Goal: Find contact information: Find contact information

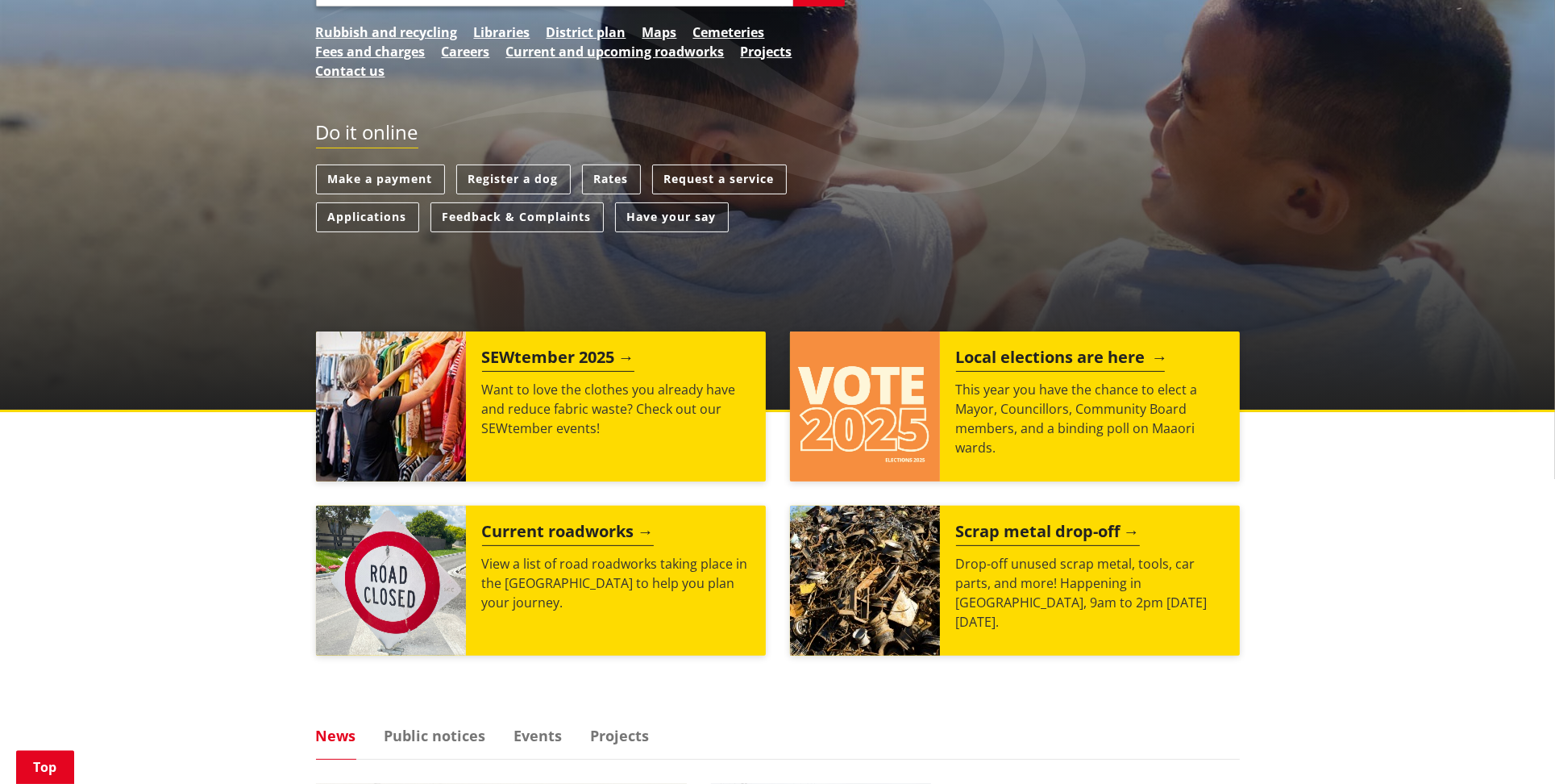
scroll to position [339, 0]
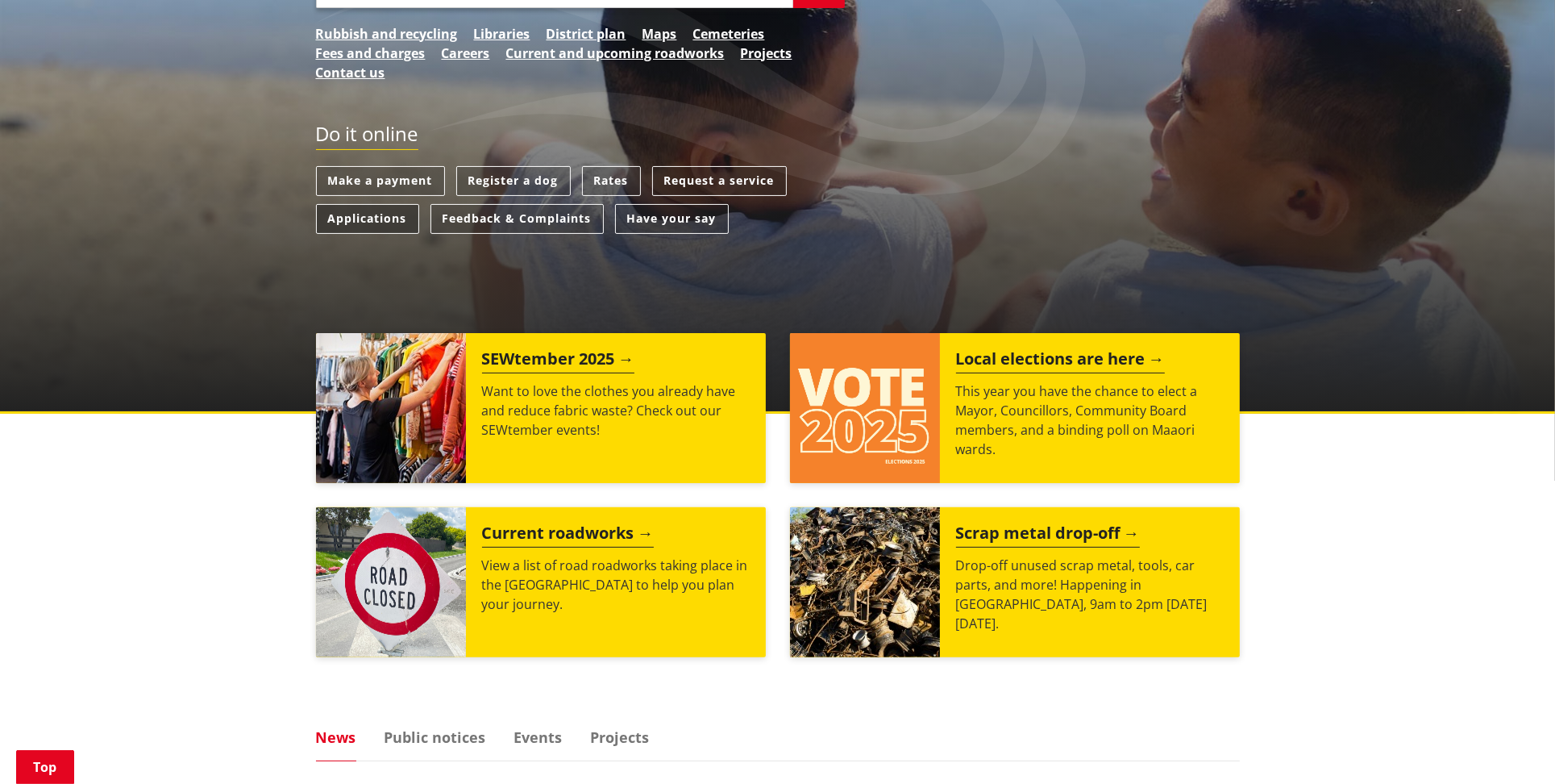
click at [355, 219] on link "Applications" at bounding box center [367, 219] width 103 height 30
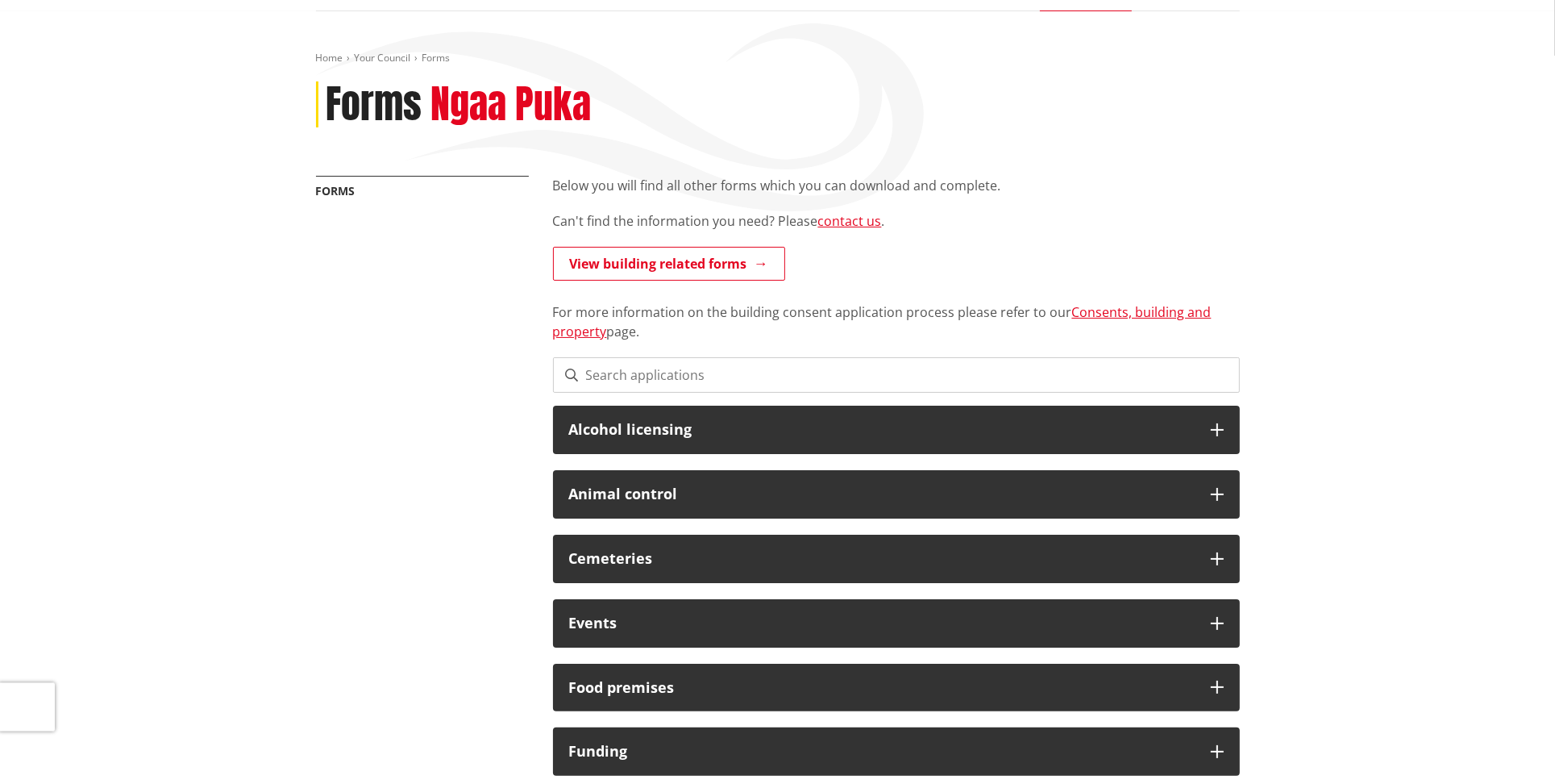
scroll to position [169, 0]
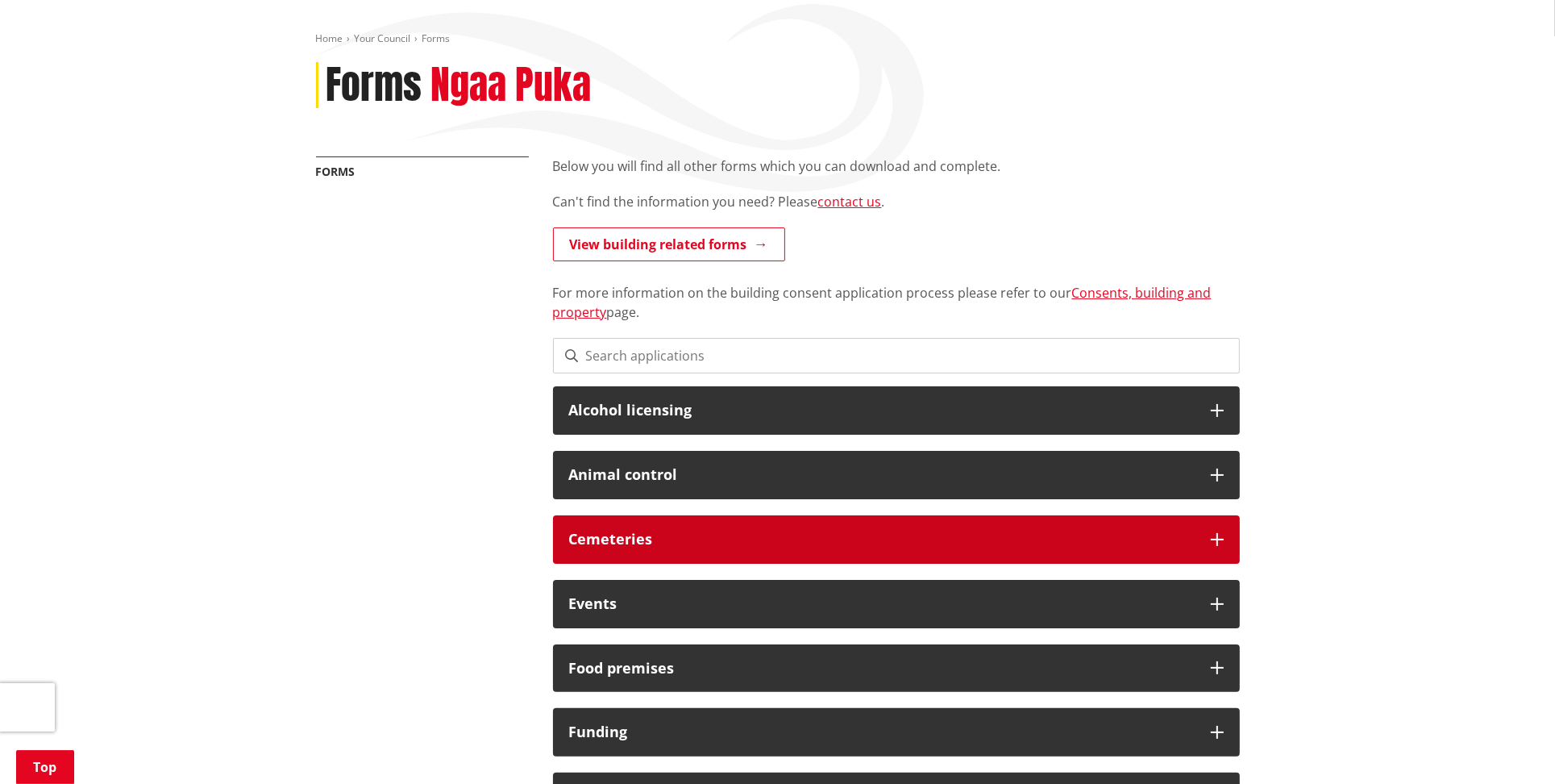
click at [1023, 534] on h3 "Cemeteries" at bounding box center [882, 539] width 626 height 16
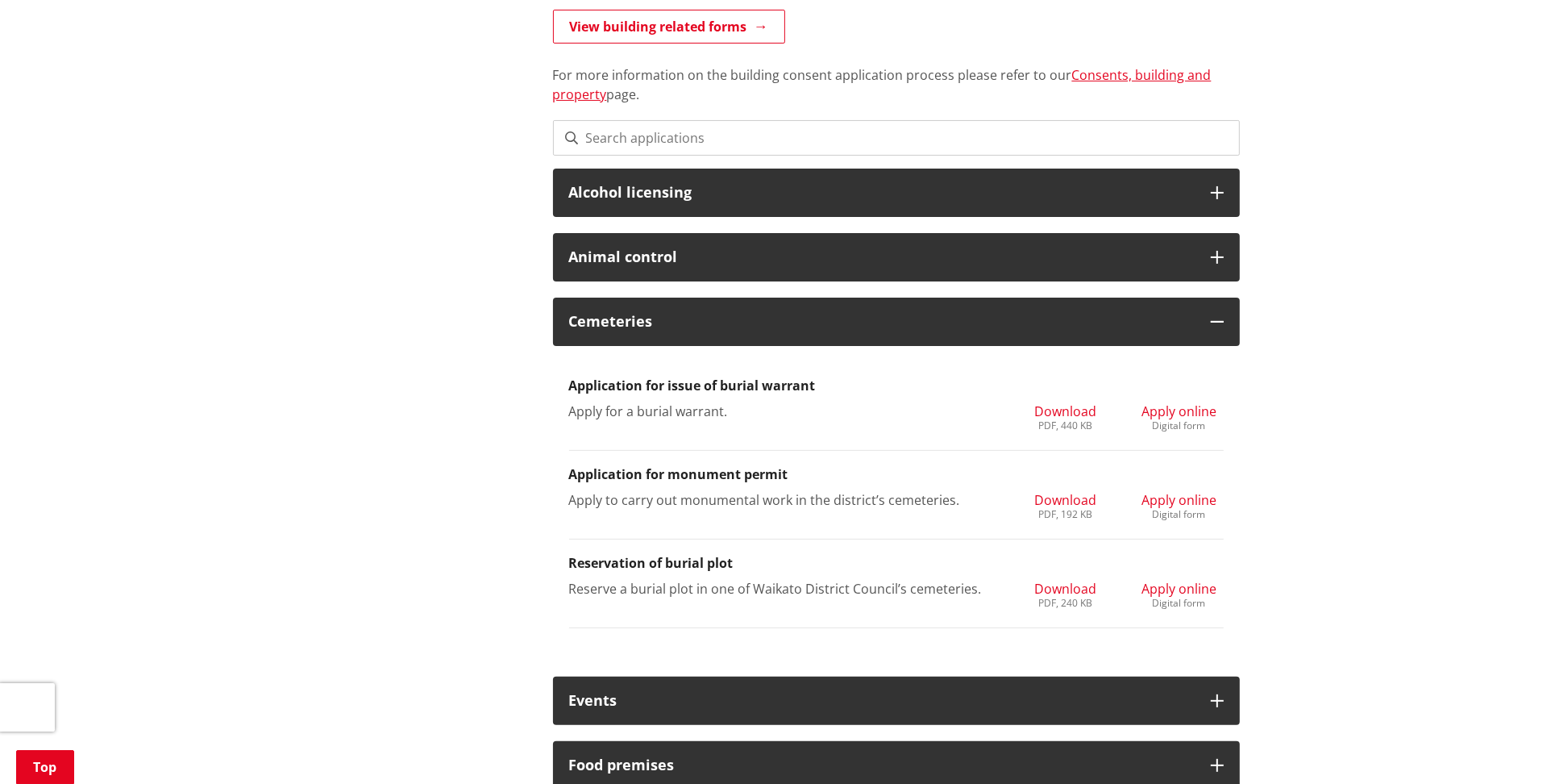
scroll to position [255, 0]
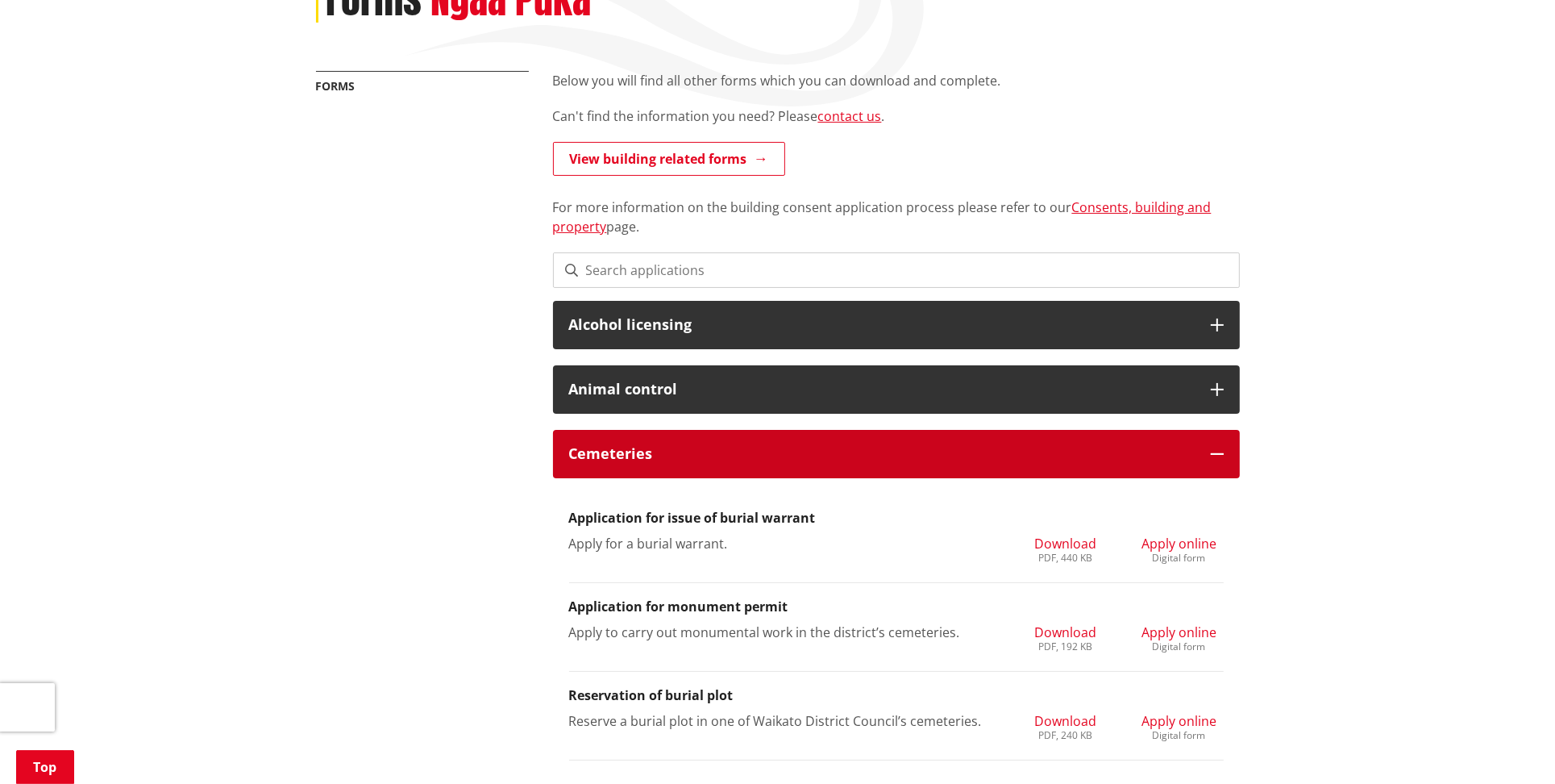
click at [591, 449] on h3 "Cemeteries" at bounding box center [882, 454] width 626 height 16
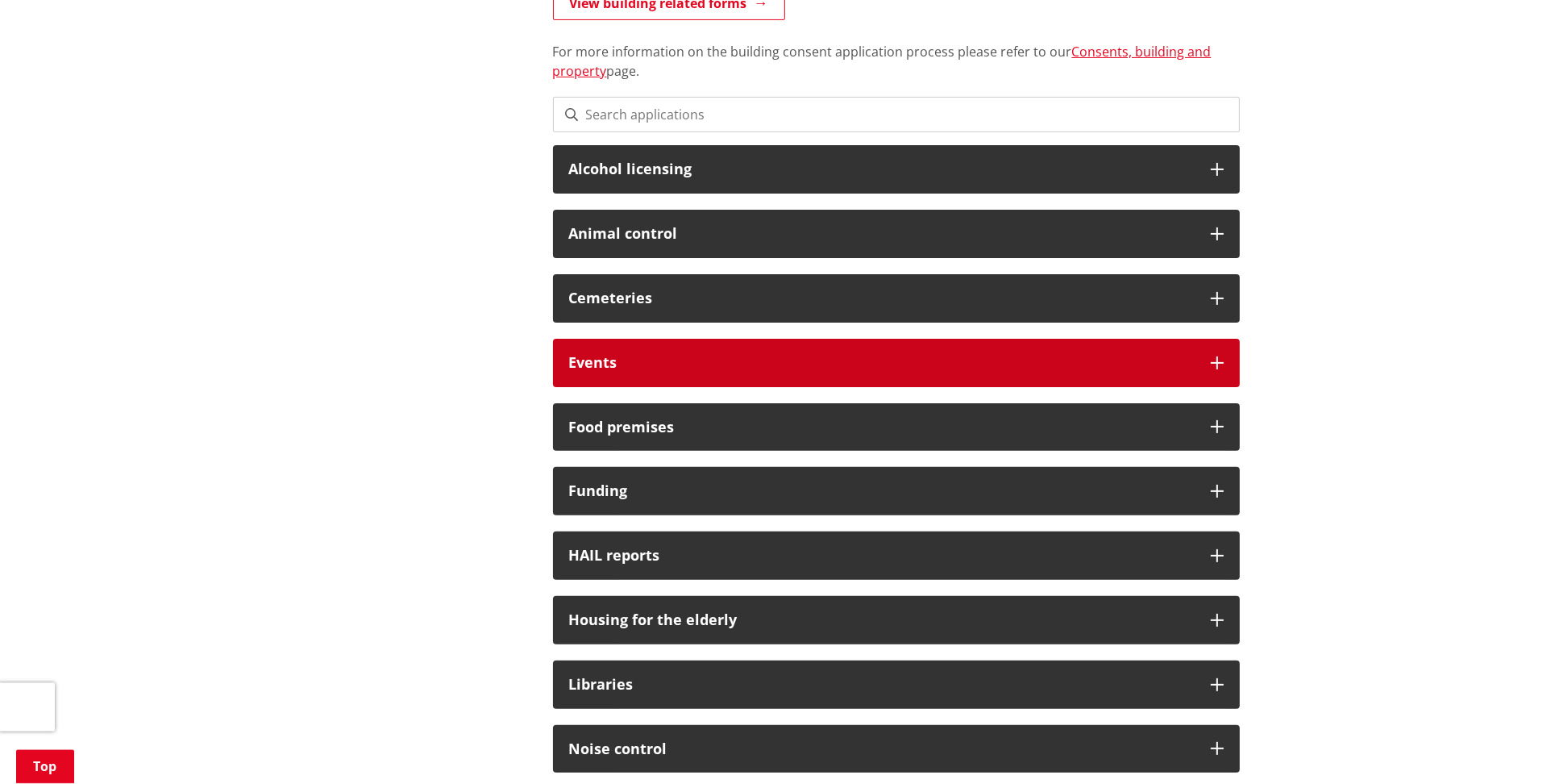
scroll to position [339, 0]
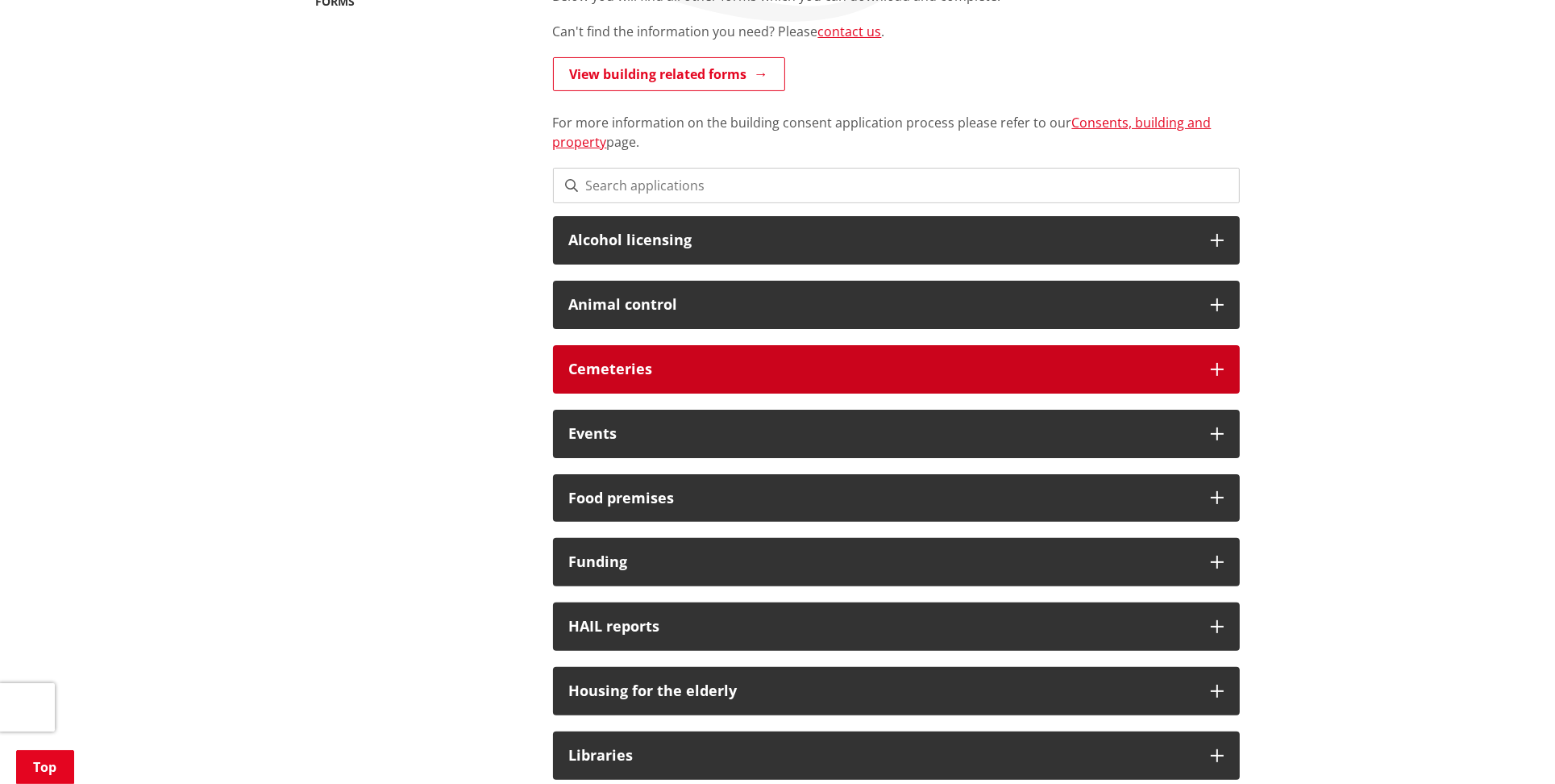
click at [618, 371] on h3 "Cemeteries" at bounding box center [882, 369] width 626 height 16
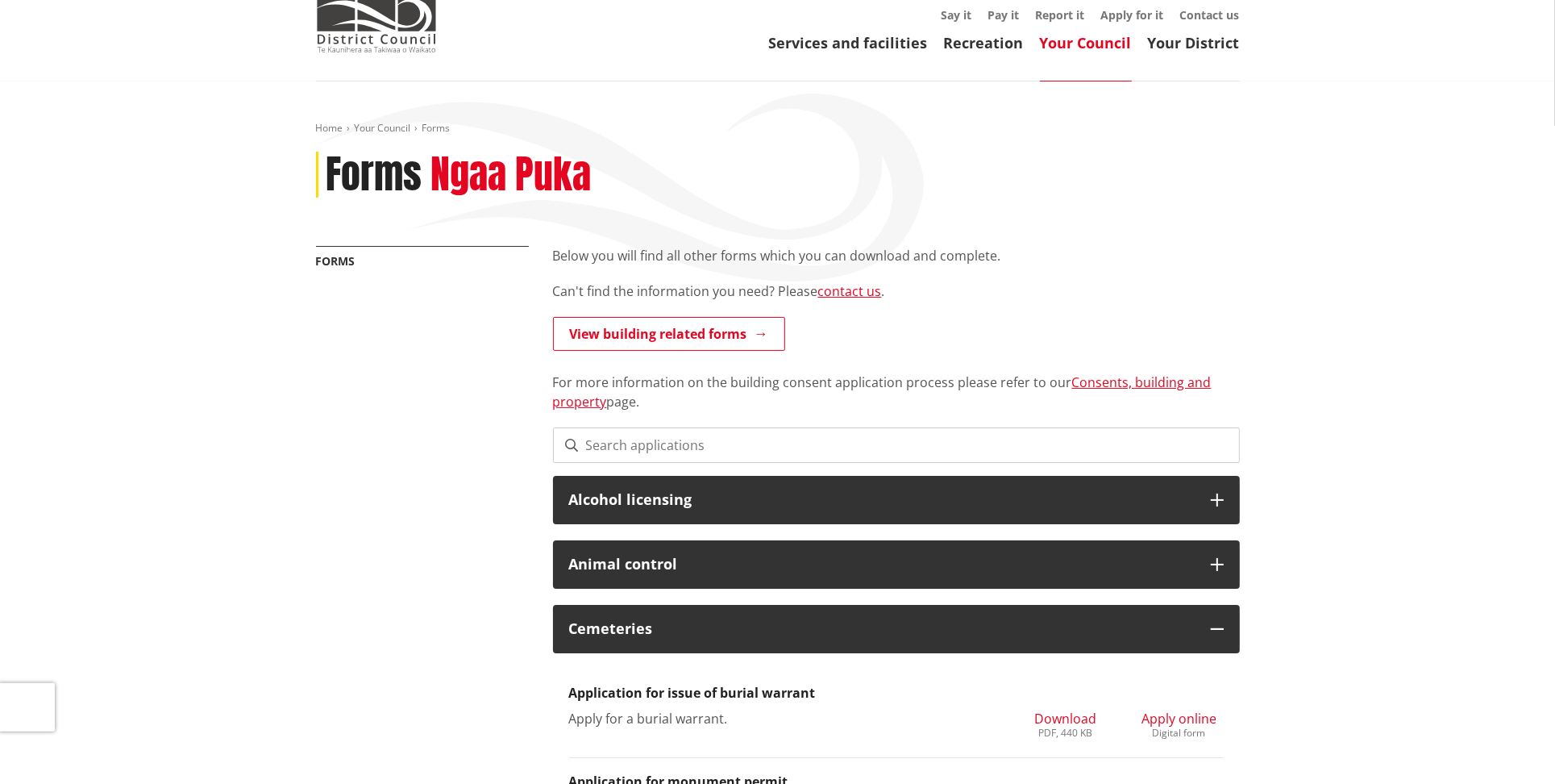
scroll to position [0, 0]
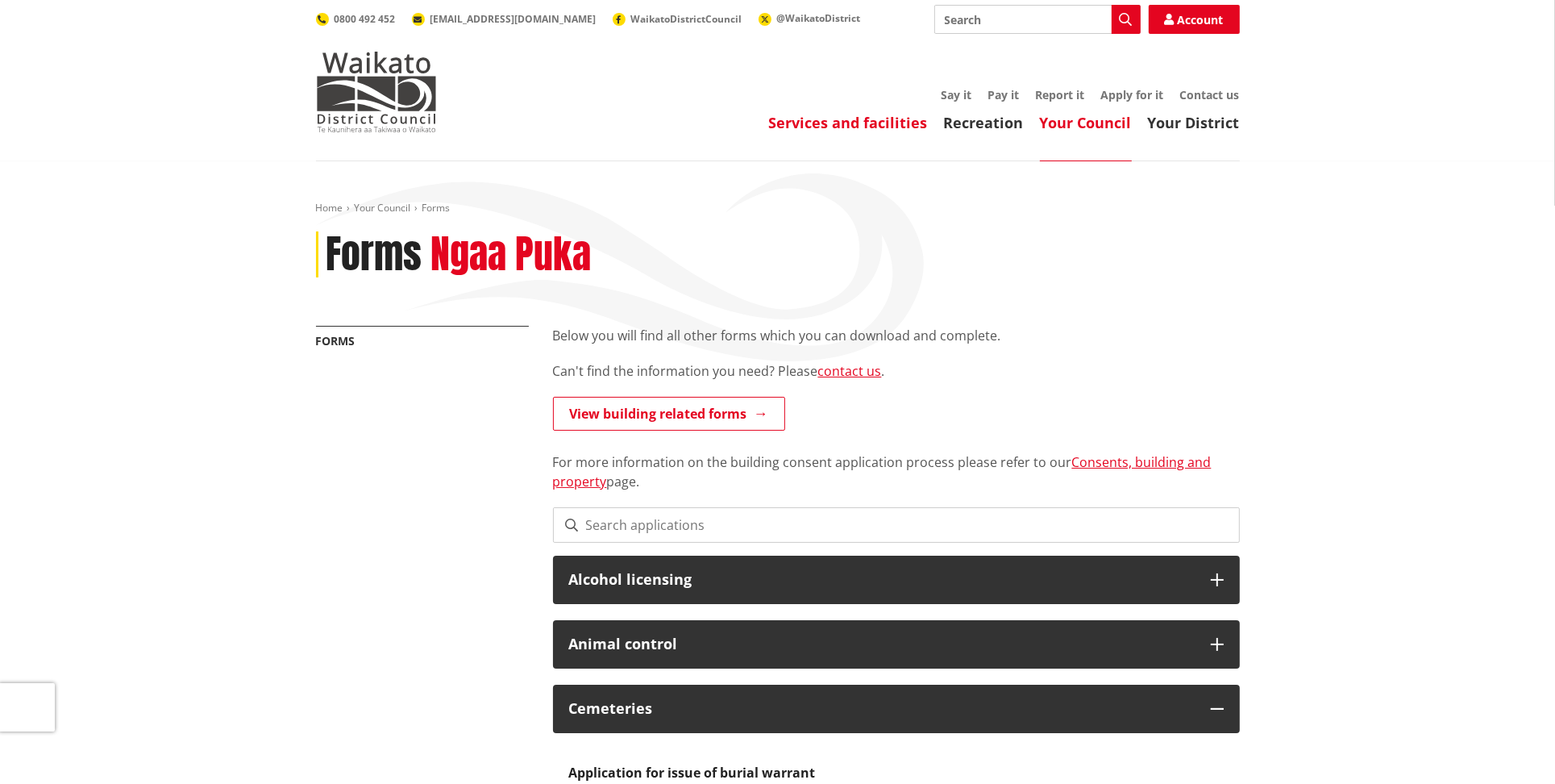
click at [842, 127] on link "Services and facilities" at bounding box center [848, 122] width 159 height 19
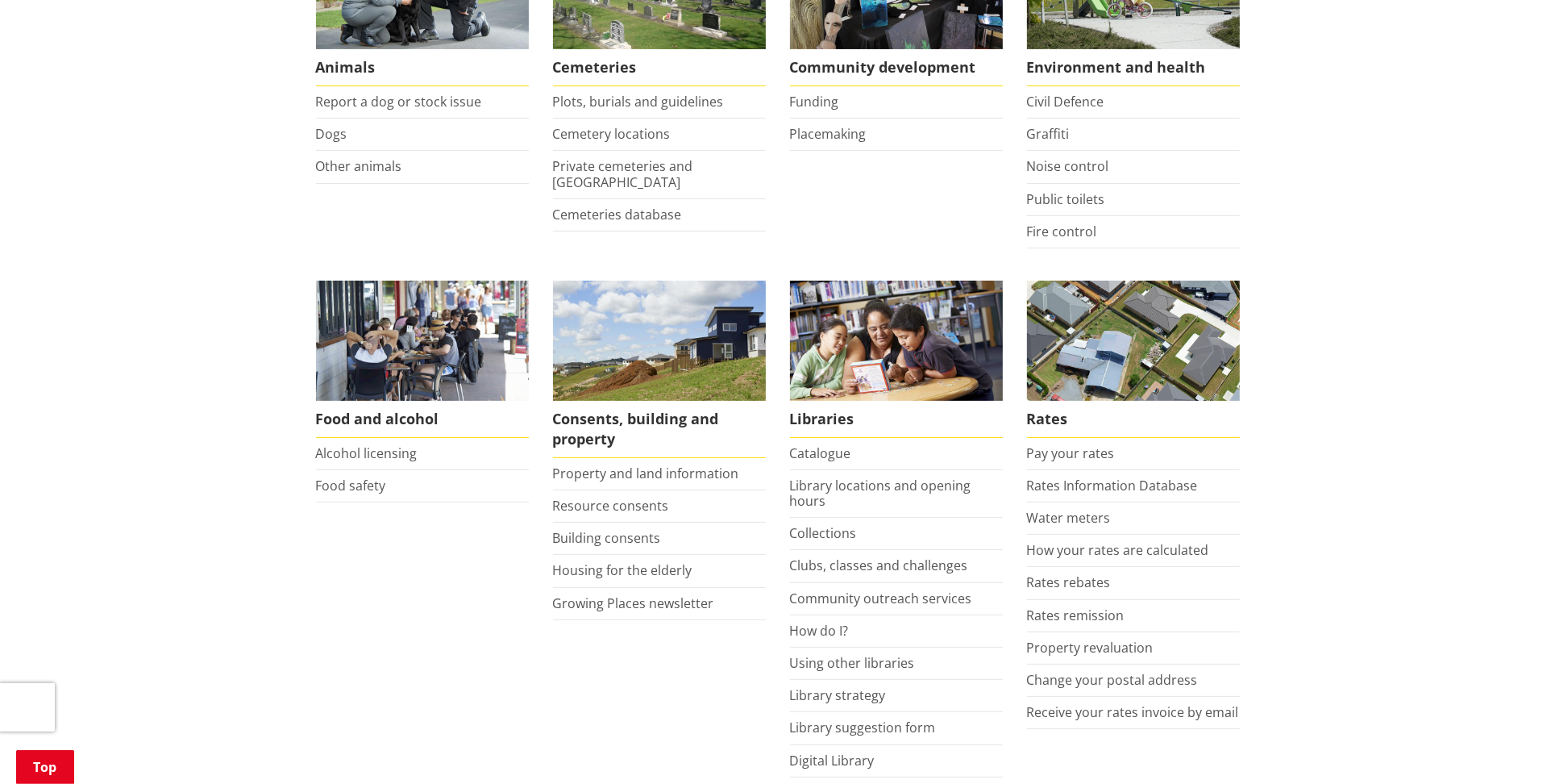
scroll to position [425, 0]
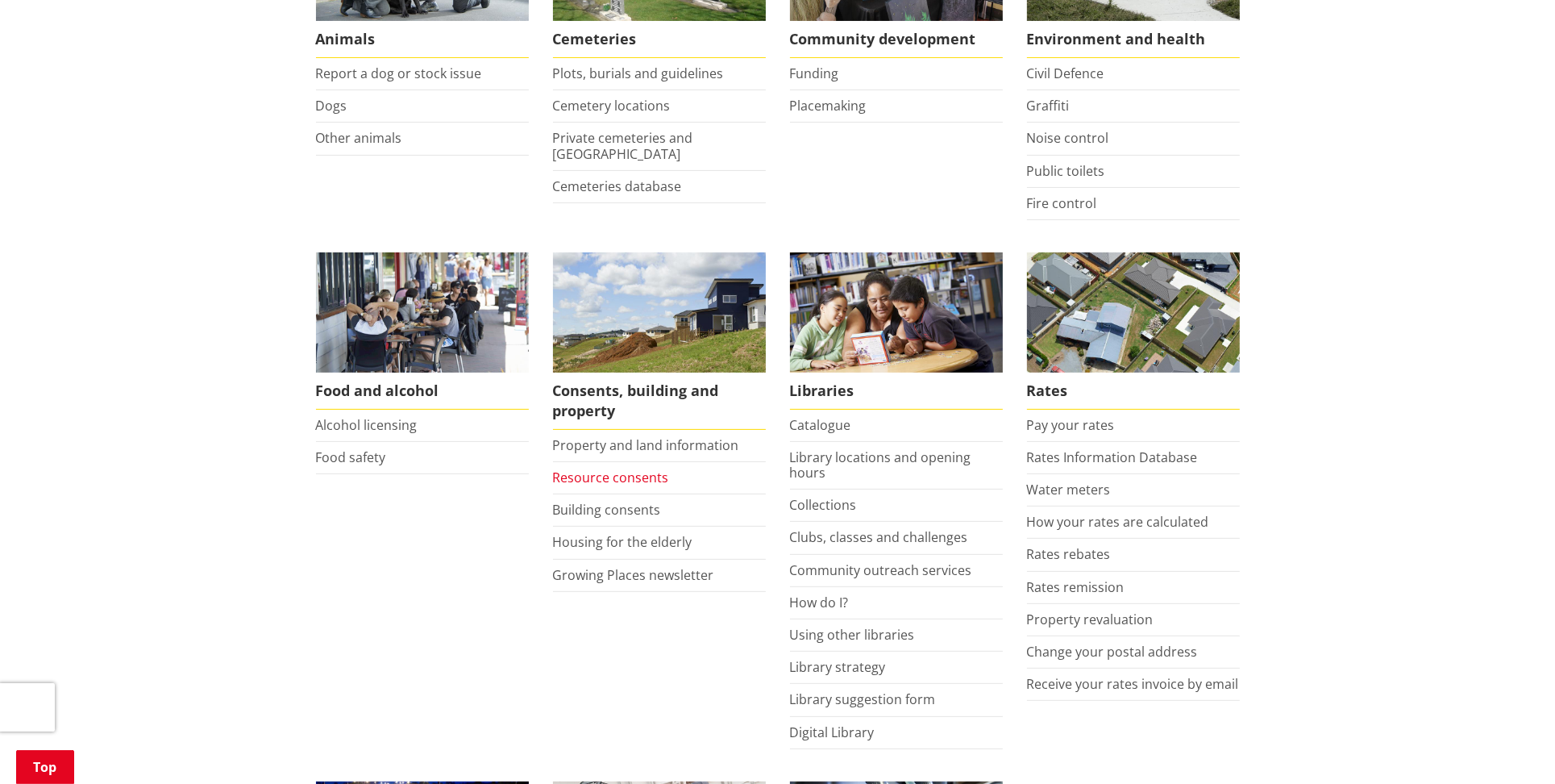
click at [645, 477] on link "Resource consents" at bounding box center [611, 477] width 116 height 18
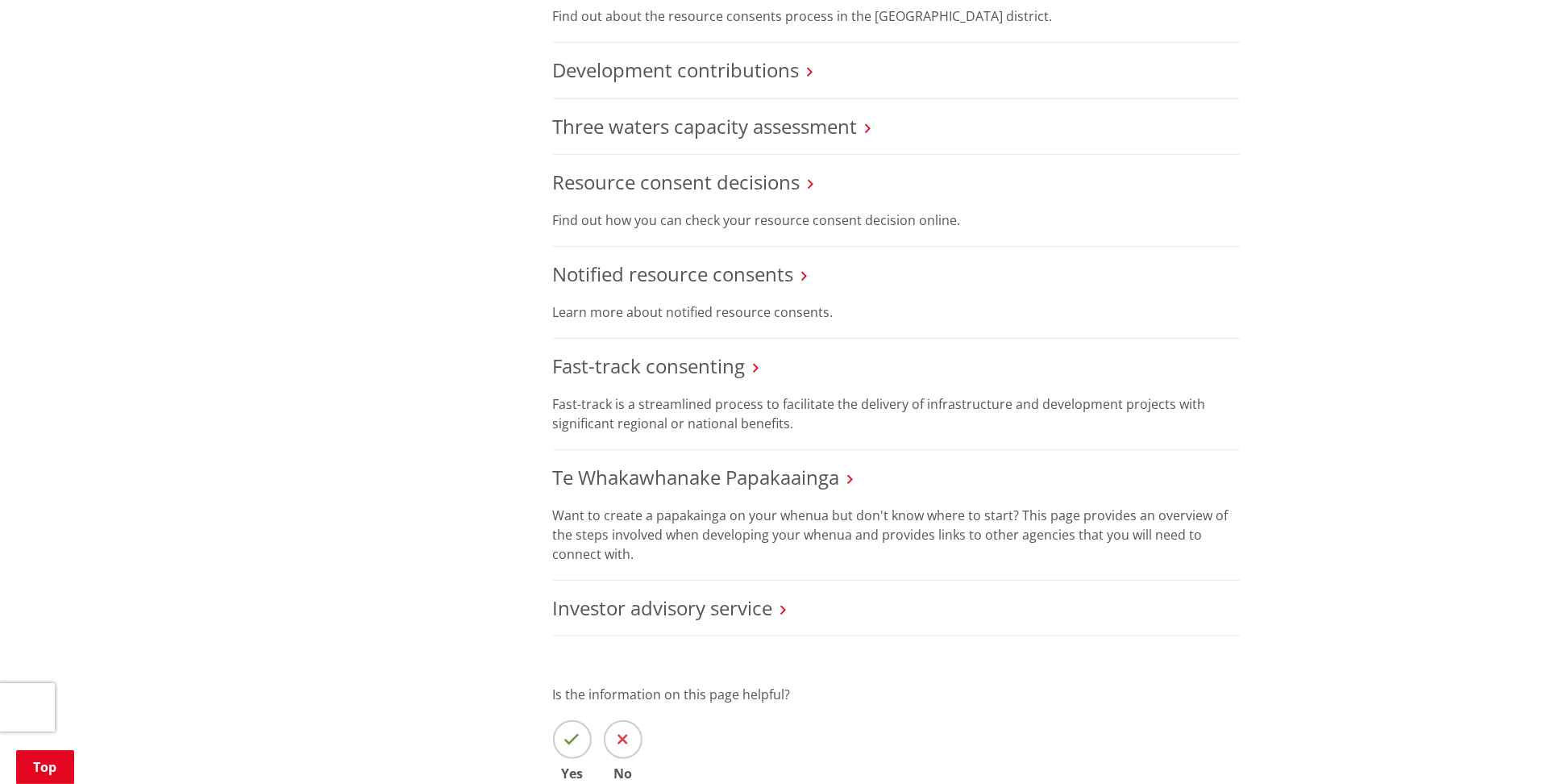
scroll to position [1869, 0]
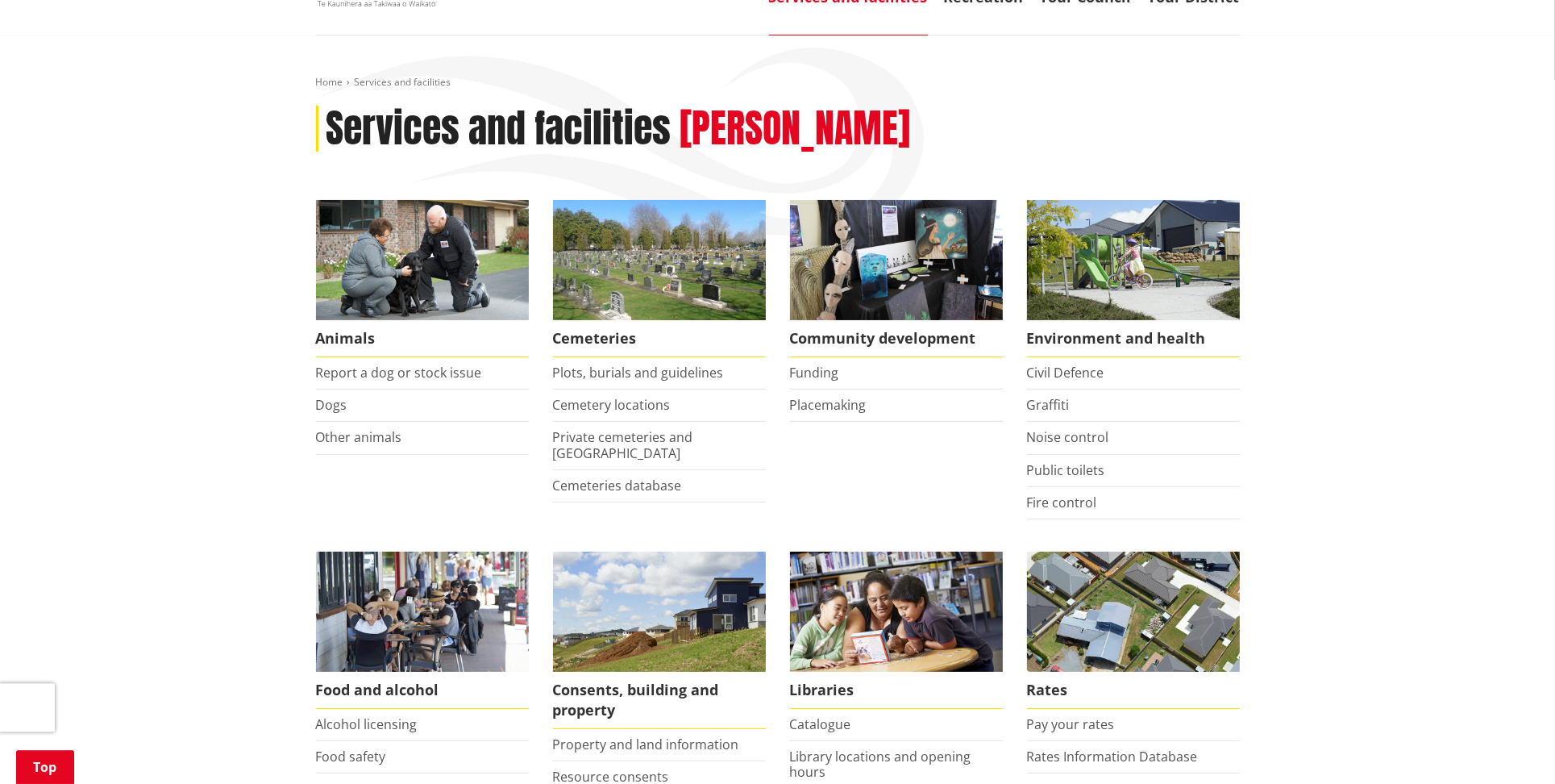
scroll to position [85, 0]
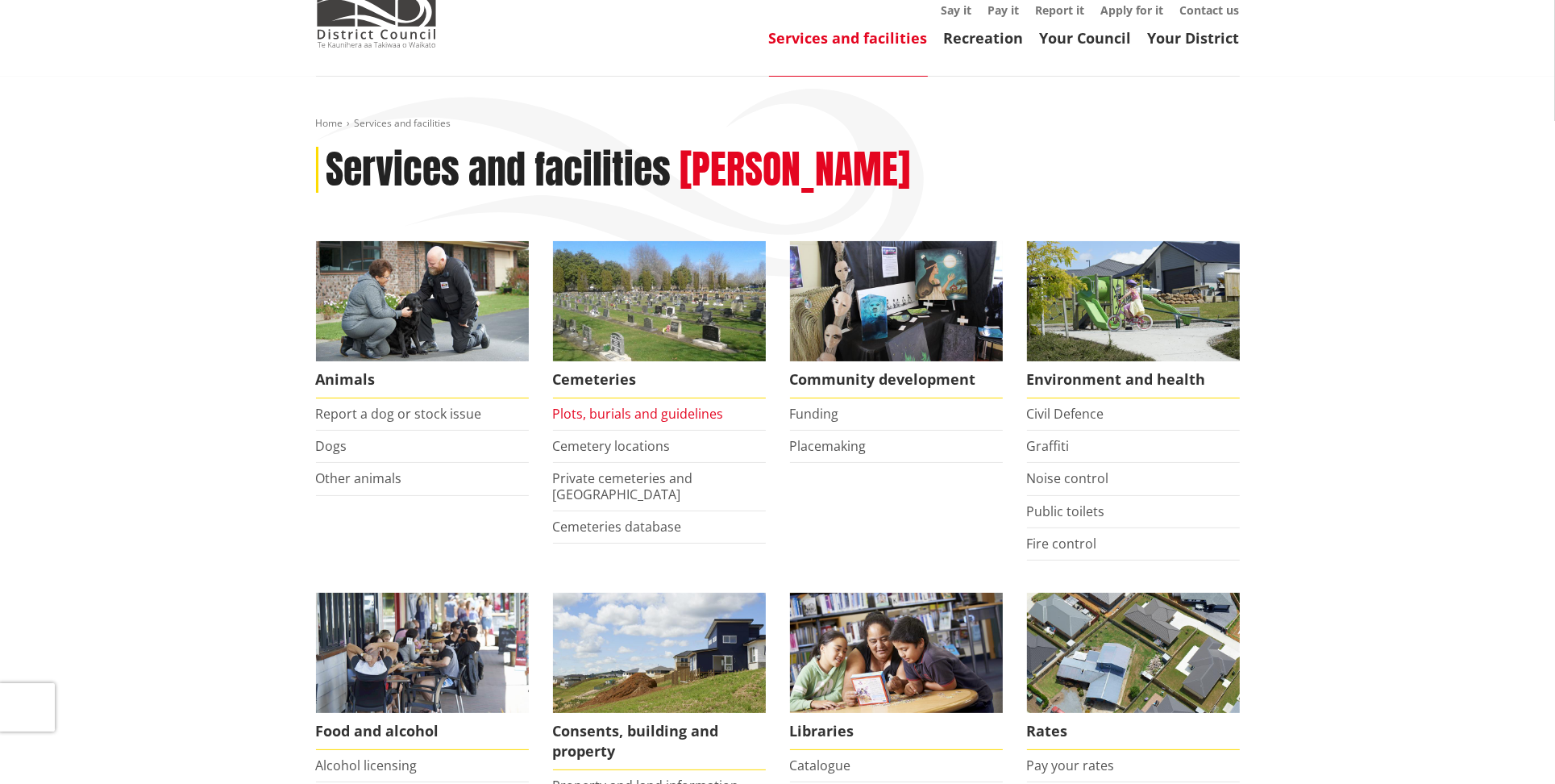
click at [659, 414] on link "Plots, burials and guidelines" at bounding box center [638, 414] width 171 height 18
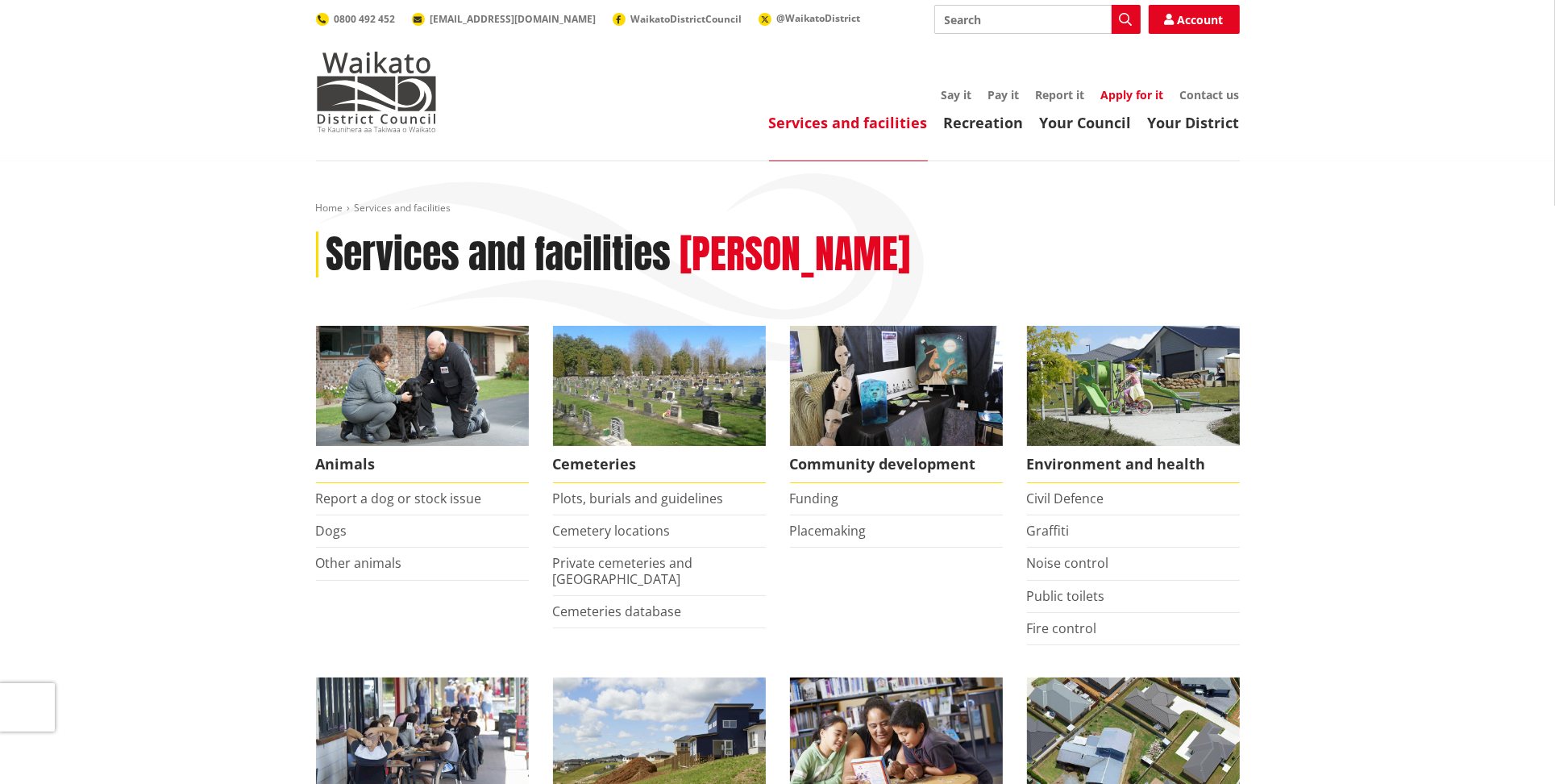
click at [1147, 93] on link "Apply for it" at bounding box center [1132, 94] width 63 height 15
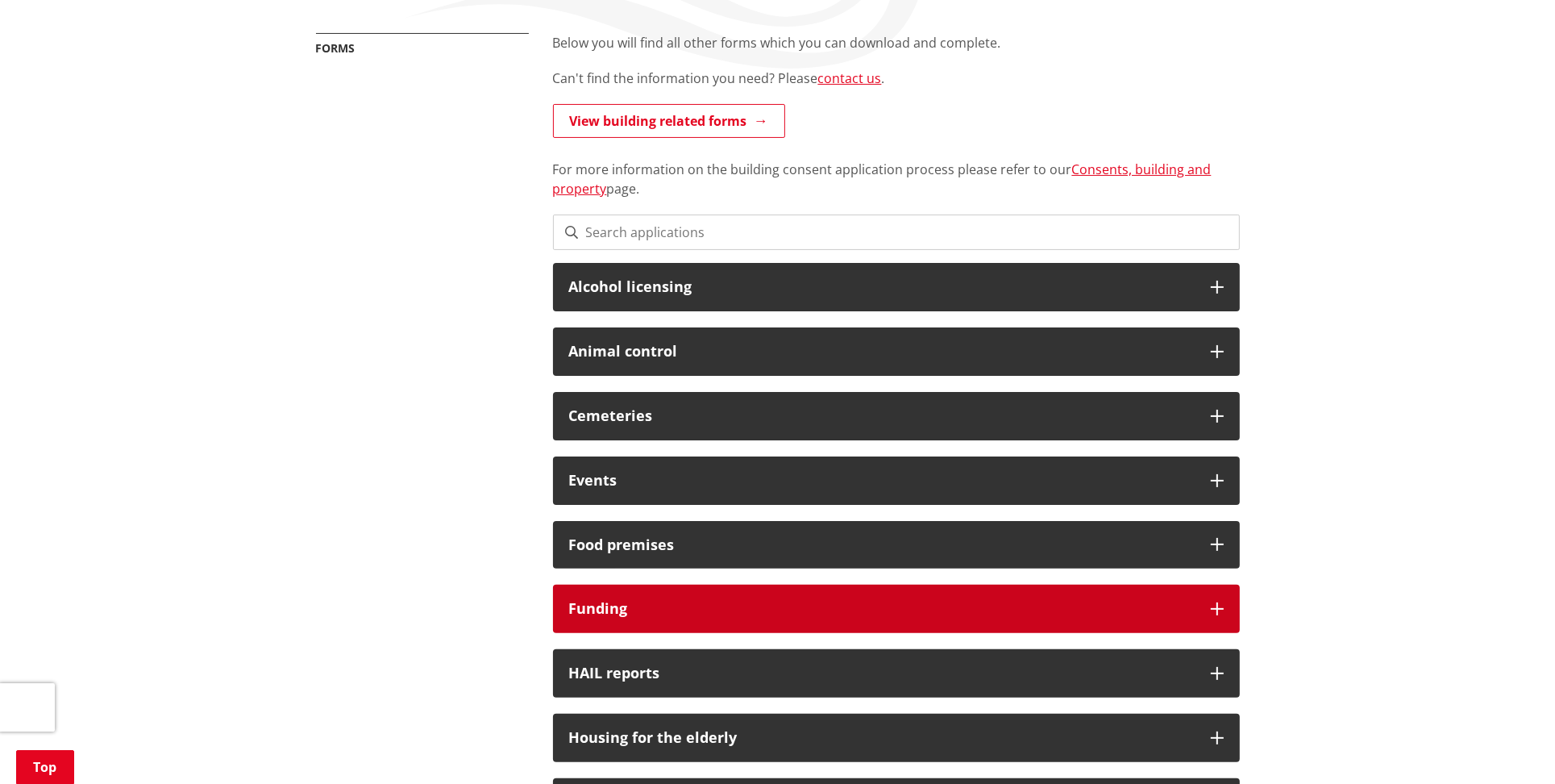
scroll to position [425, 0]
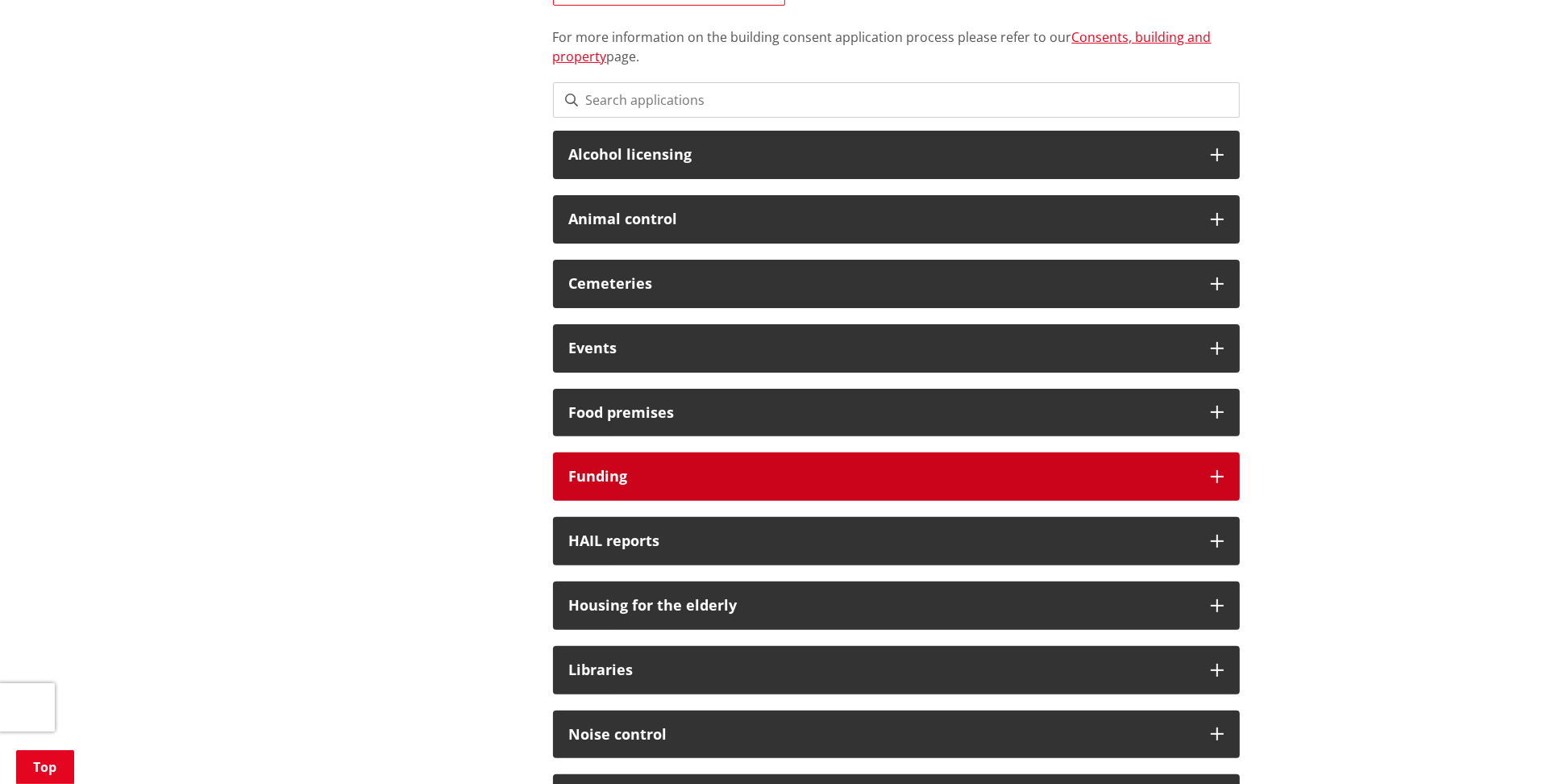
click at [1100, 475] on h3 "Funding" at bounding box center [882, 476] width 626 height 16
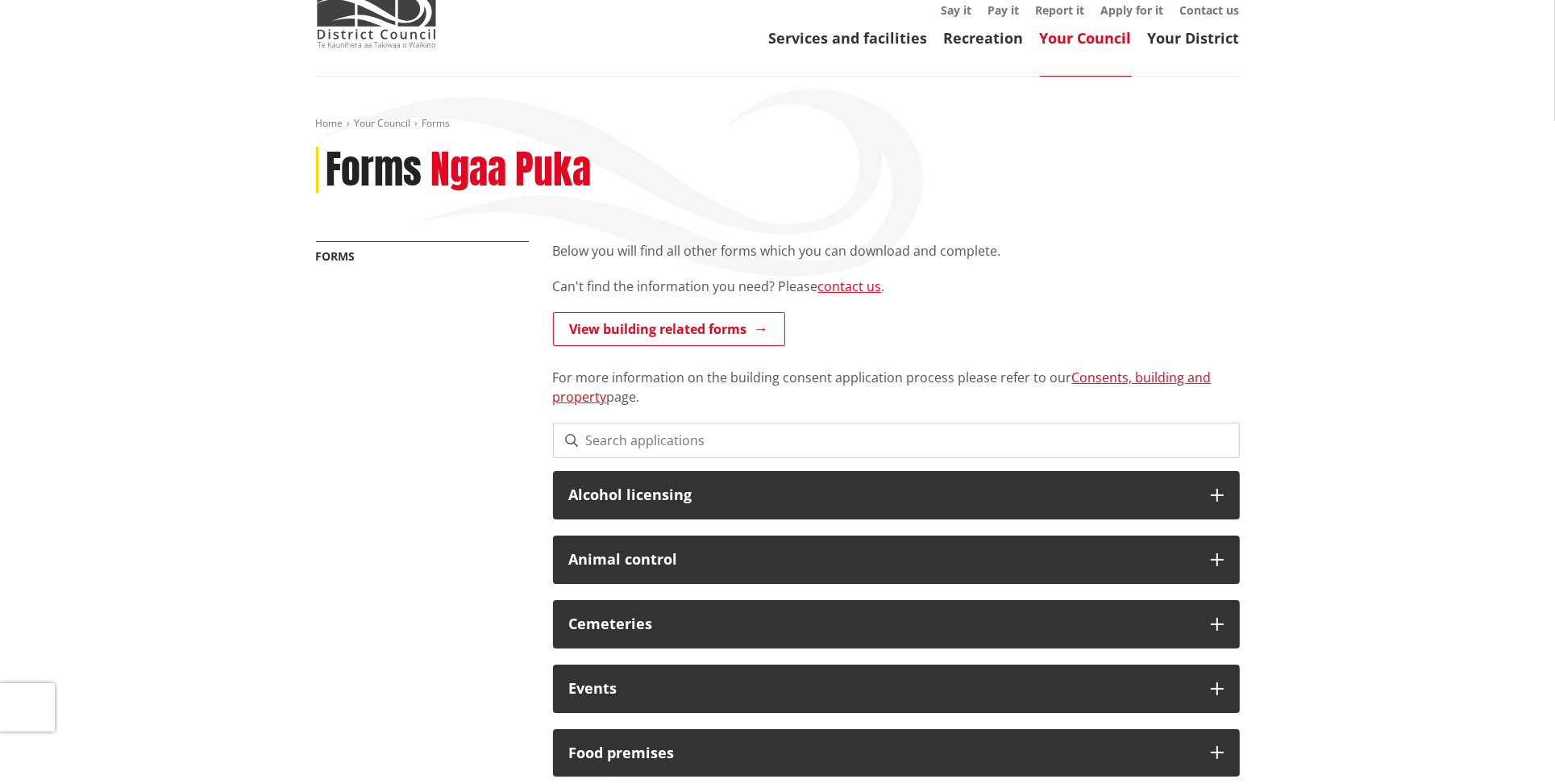
scroll to position [0, 0]
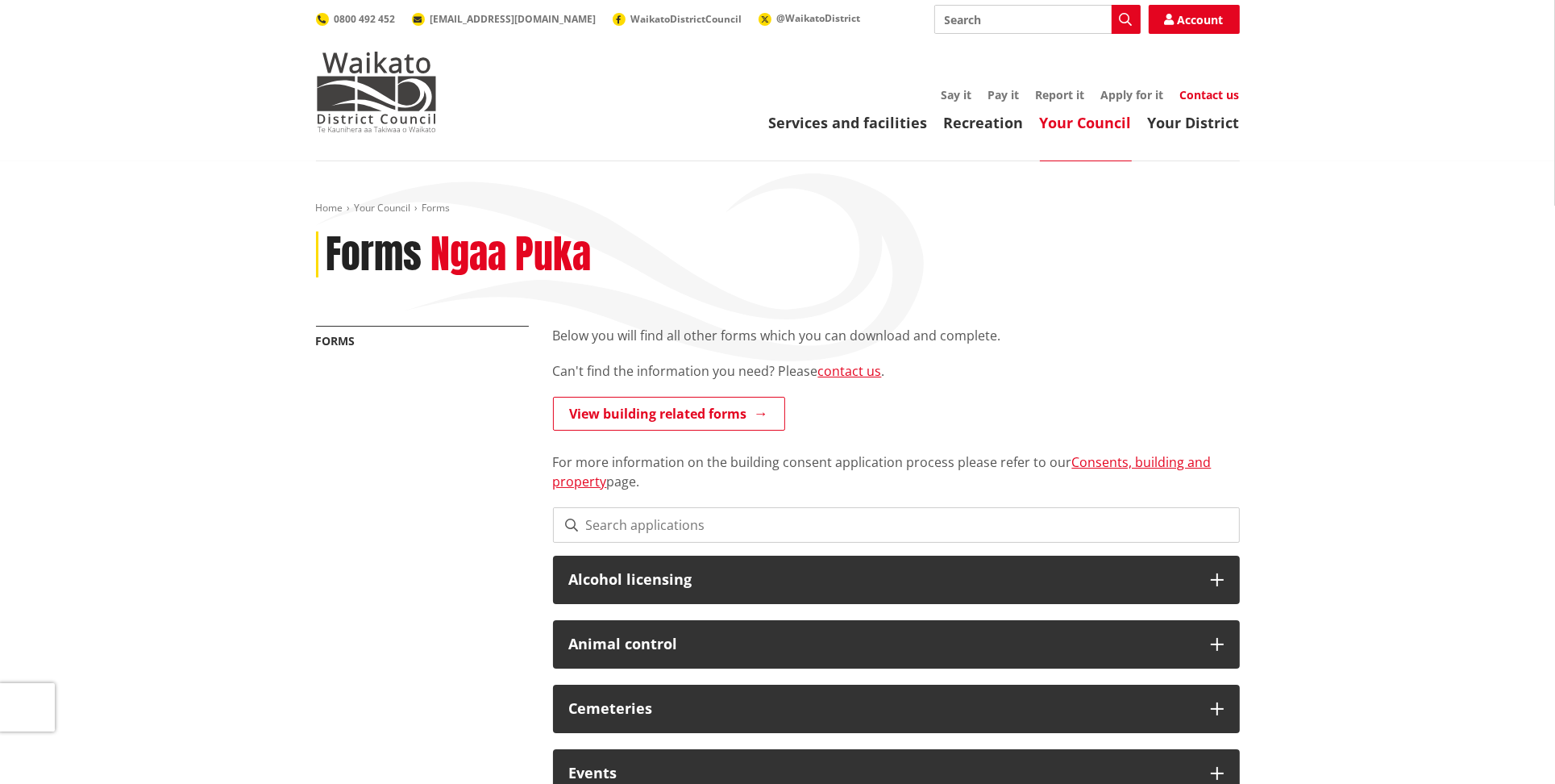
click at [1217, 89] on link "Contact us" at bounding box center [1210, 94] width 60 height 15
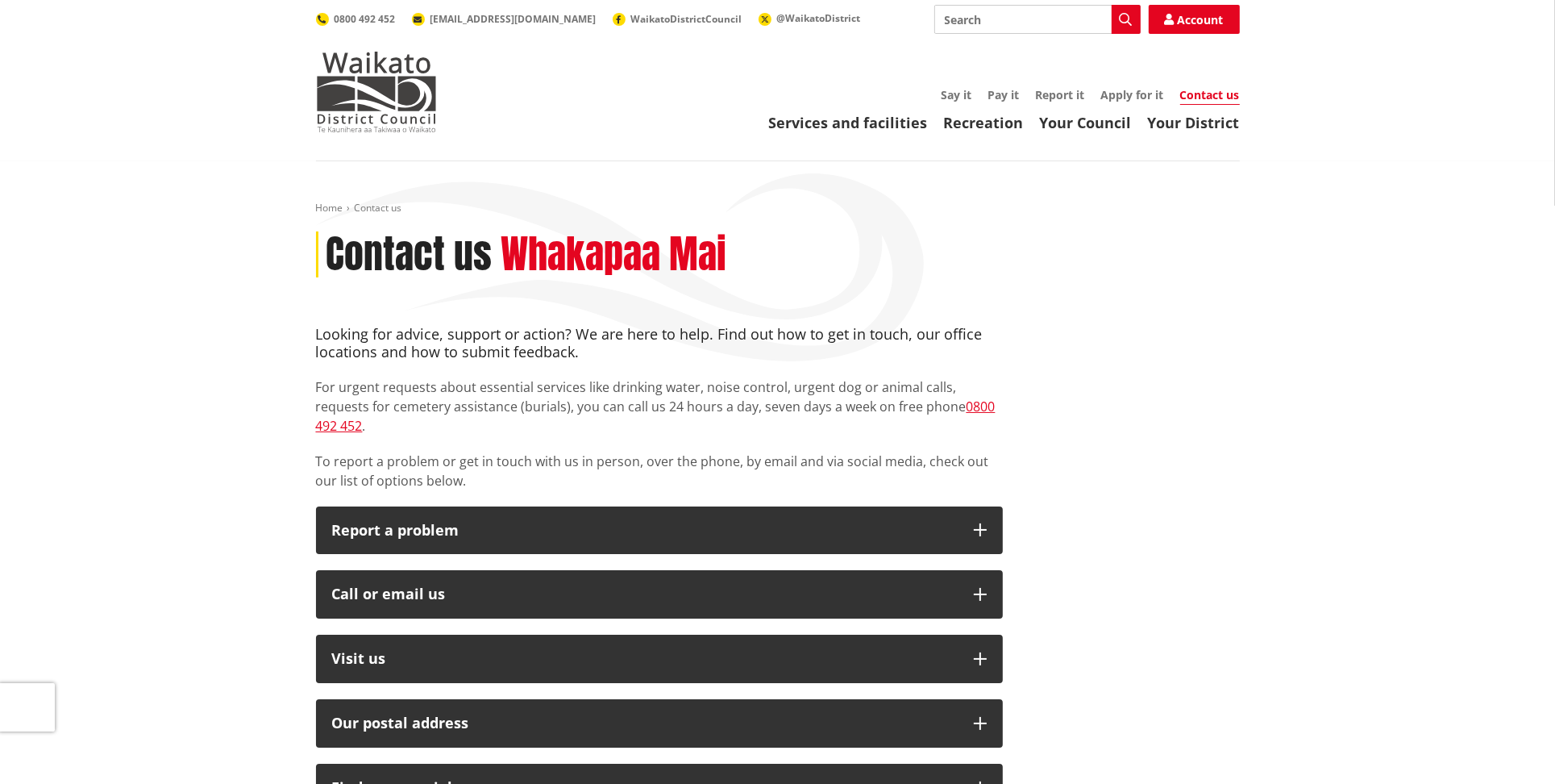
scroll to position [85, 0]
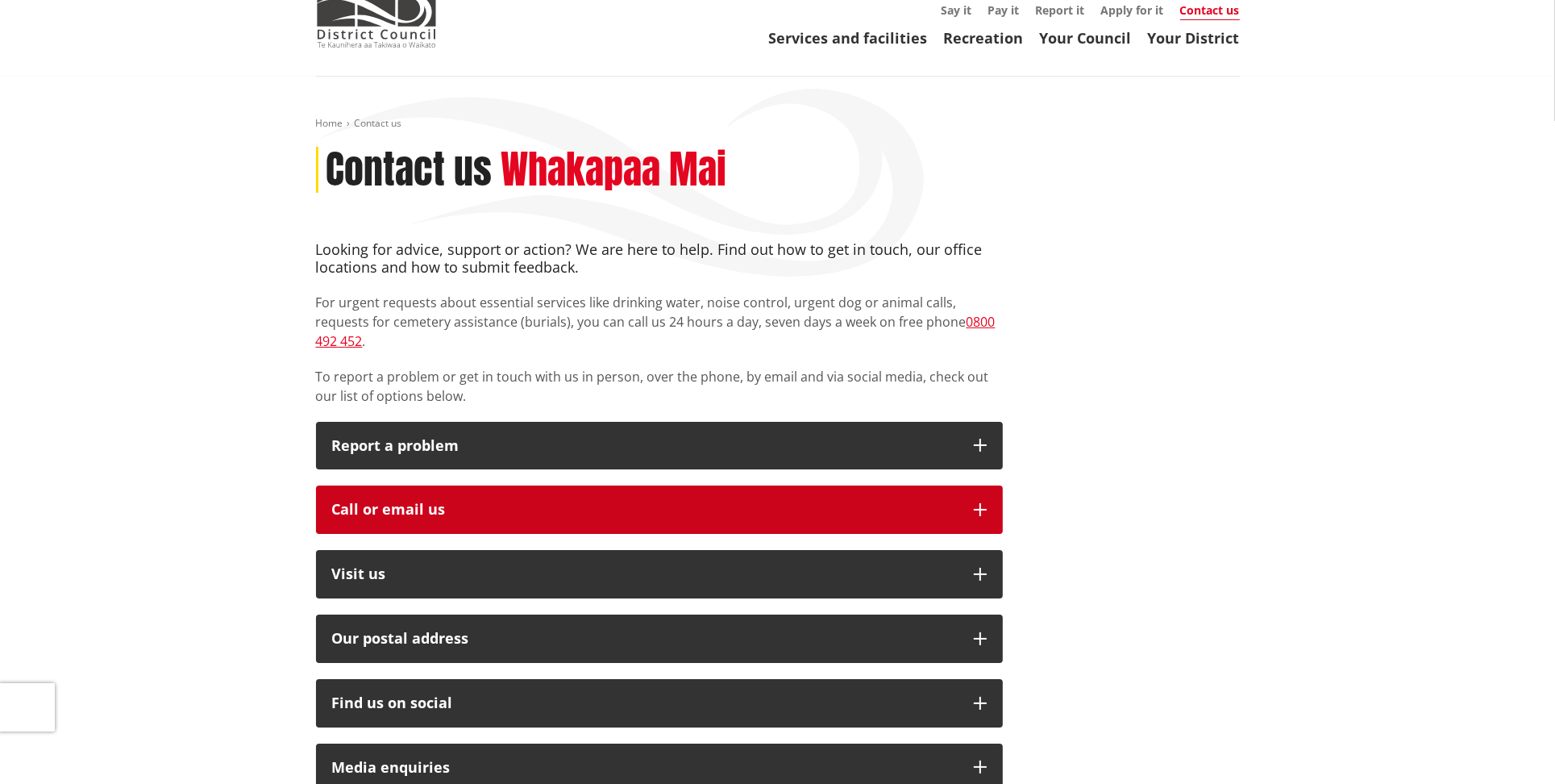
click at [595, 501] on div "Call or email us" at bounding box center [645, 509] width 626 height 16
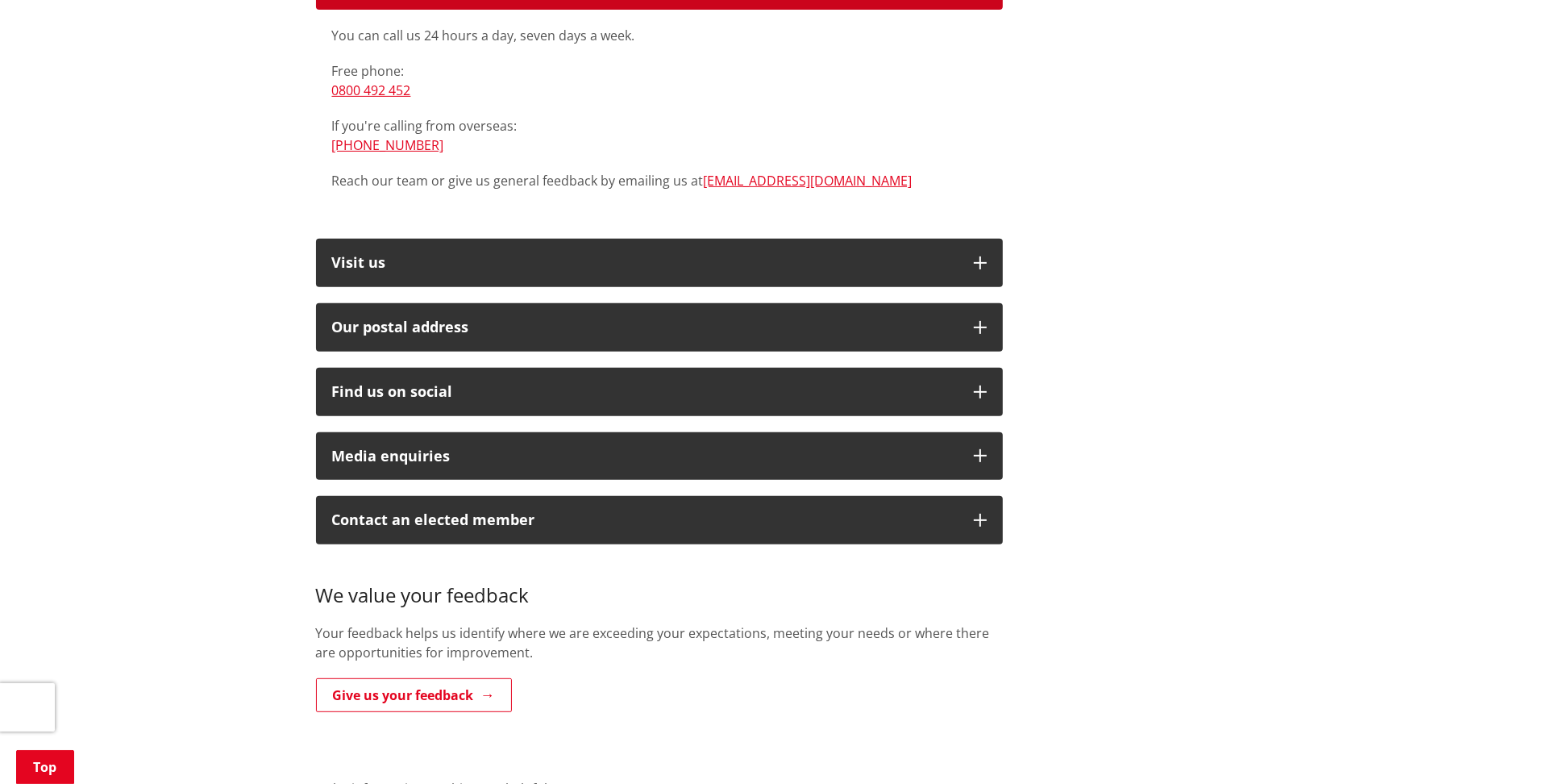
scroll to position [680, 0]
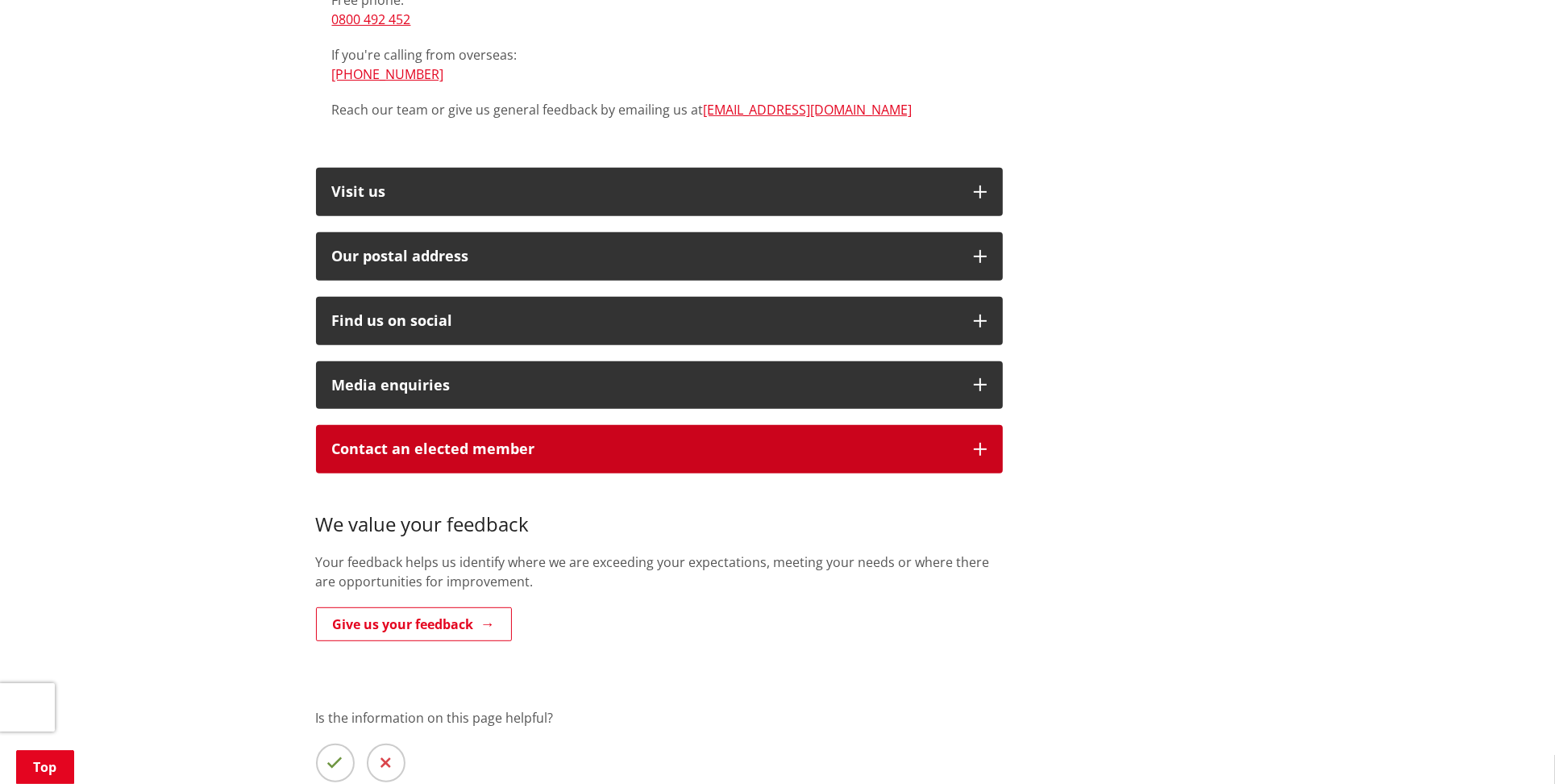
click at [824, 442] on button "Contact an elected member" at bounding box center [659, 449] width 687 height 48
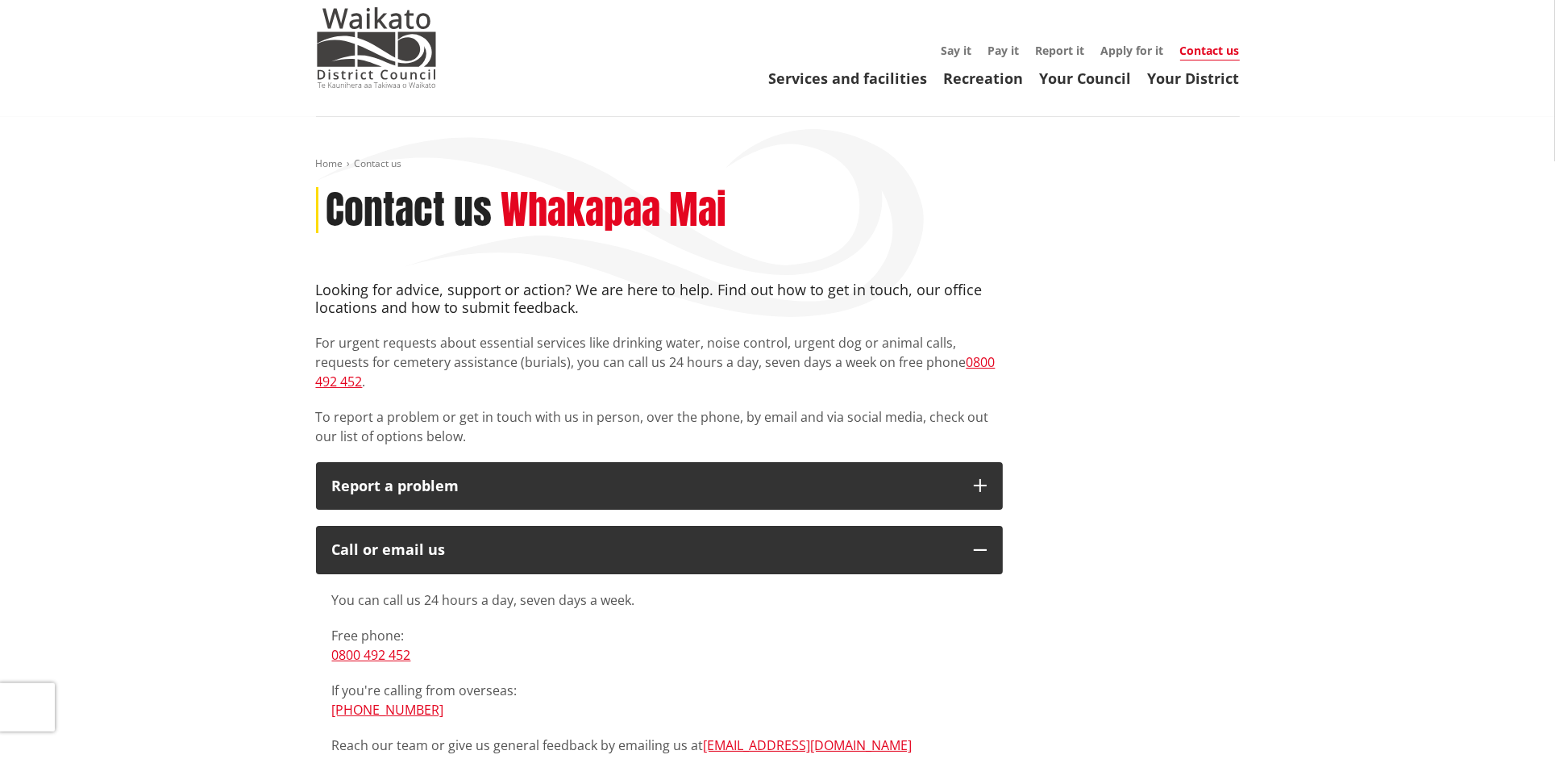
scroll to position [0, 0]
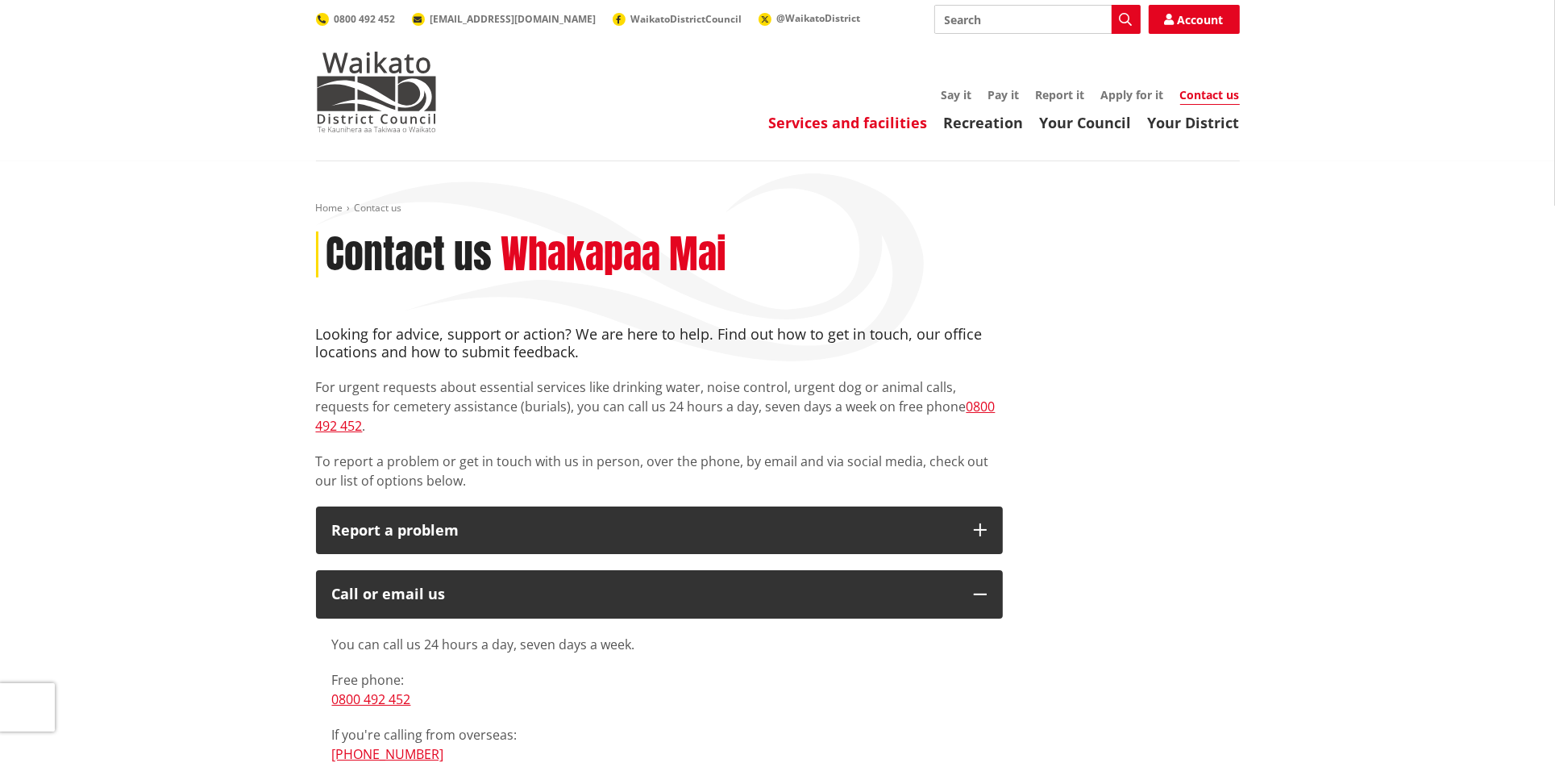
click at [873, 127] on link "Services and facilities" at bounding box center [848, 122] width 159 height 19
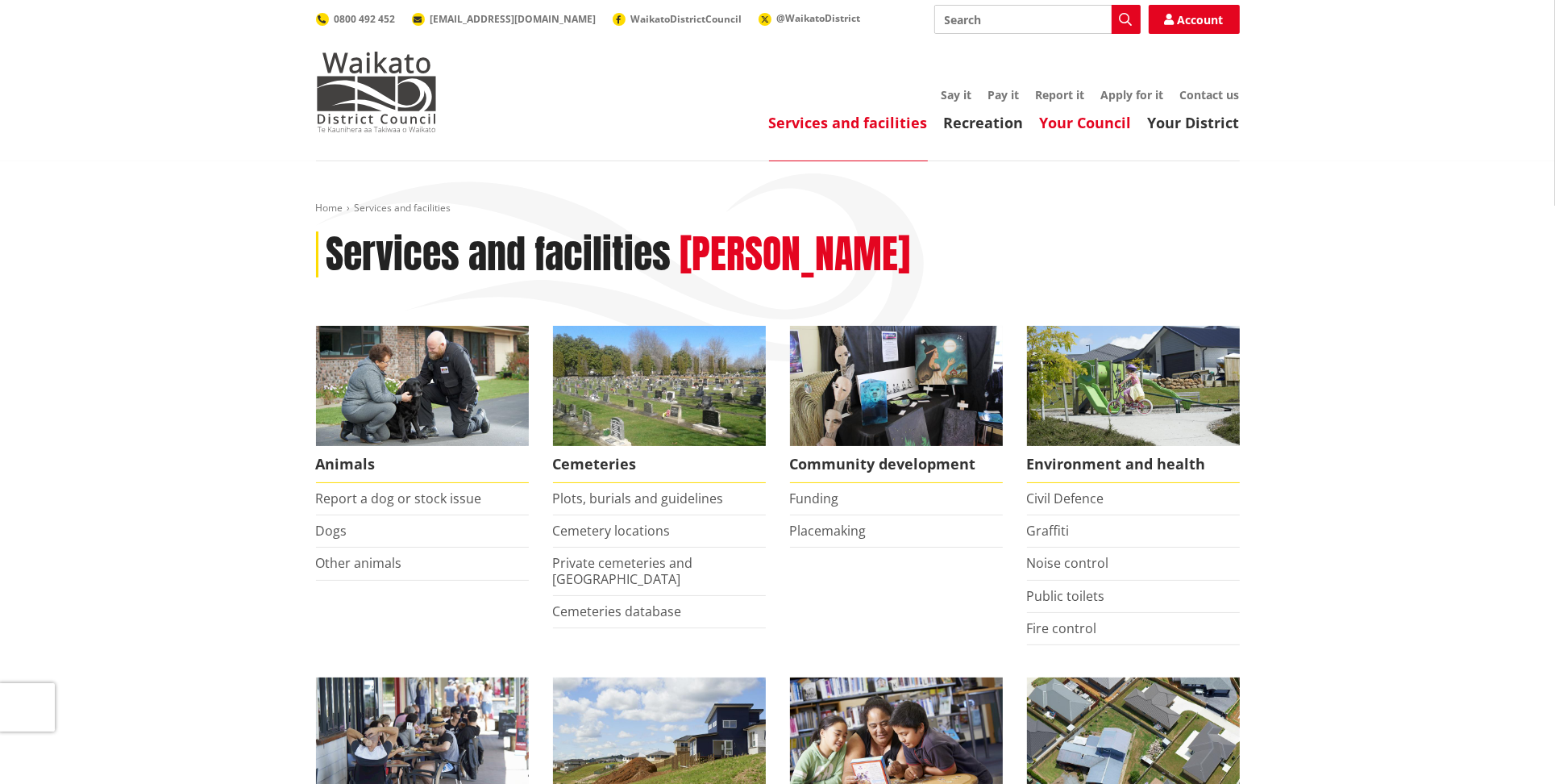
click at [1105, 127] on link "Your Council" at bounding box center [1086, 122] width 92 height 19
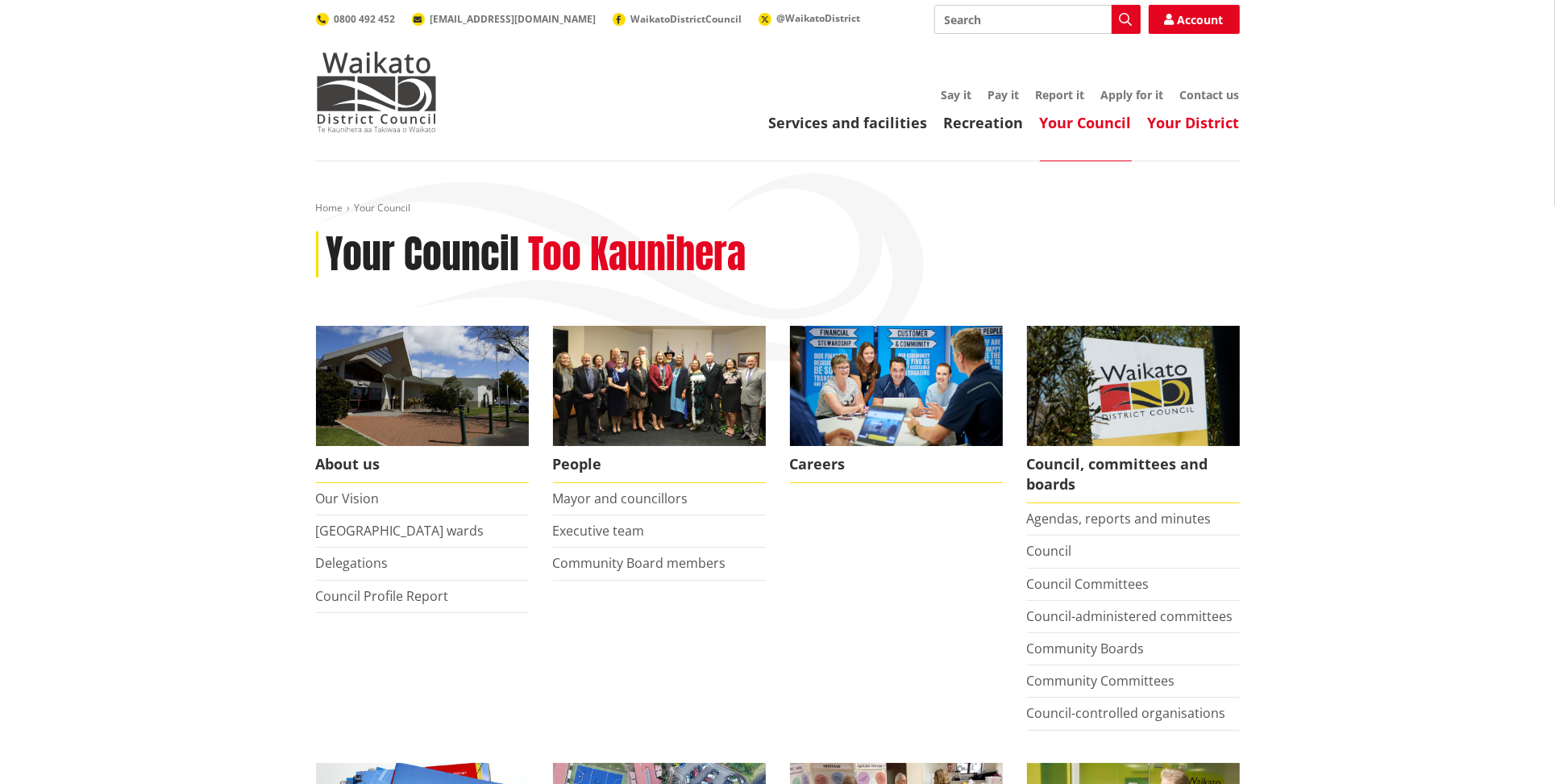
click at [1201, 124] on link "Your District" at bounding box center [1194, 122] width 92 height 19
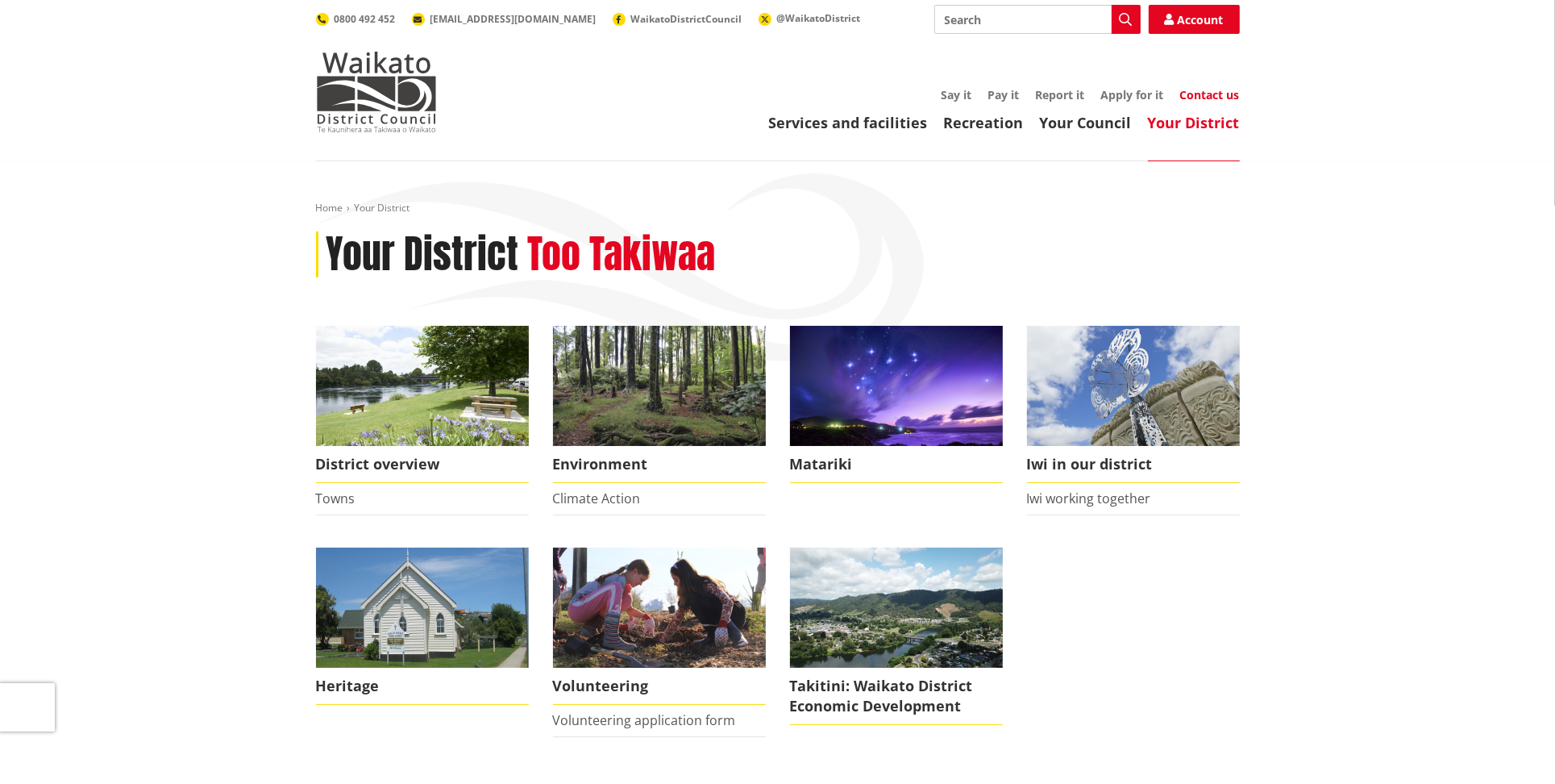
click at [1205, 94] on link "Contact us" at bounding box center [1210, 94] width 60 height 15
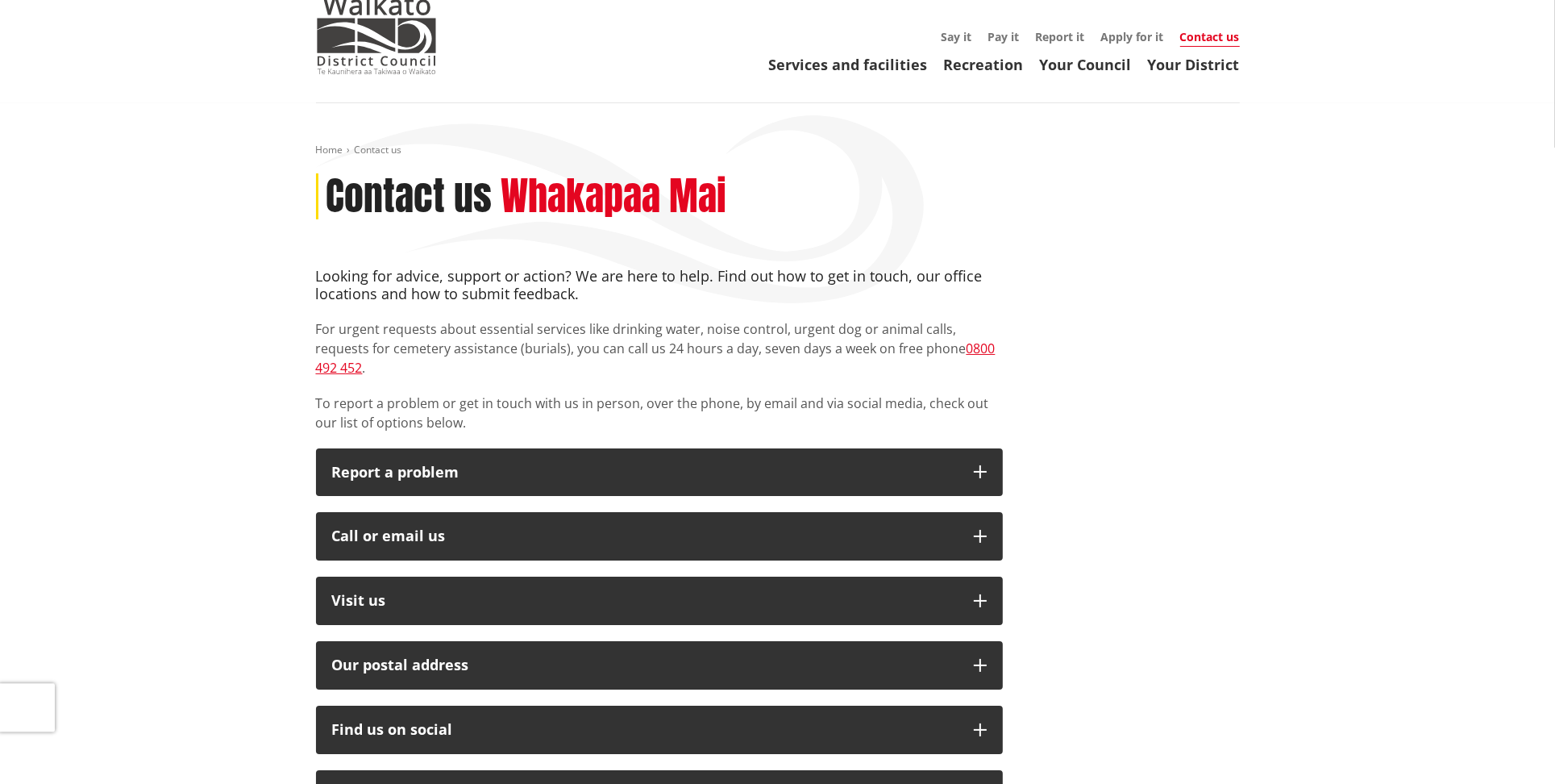
scroll to position [85, 0]
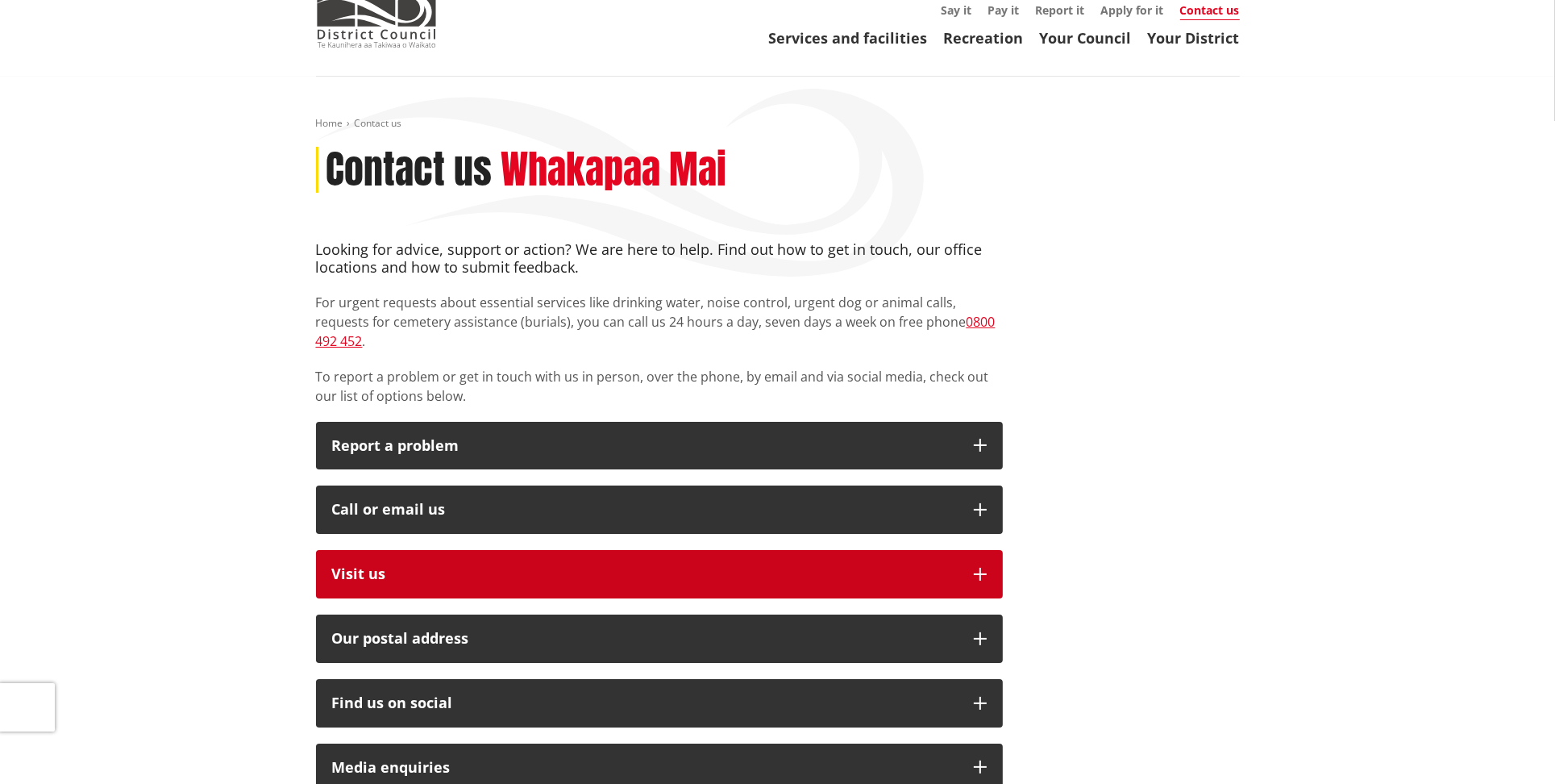
click at [976, 561] on button "Visit us" at bounding box center [659, 574] width 687 height 48
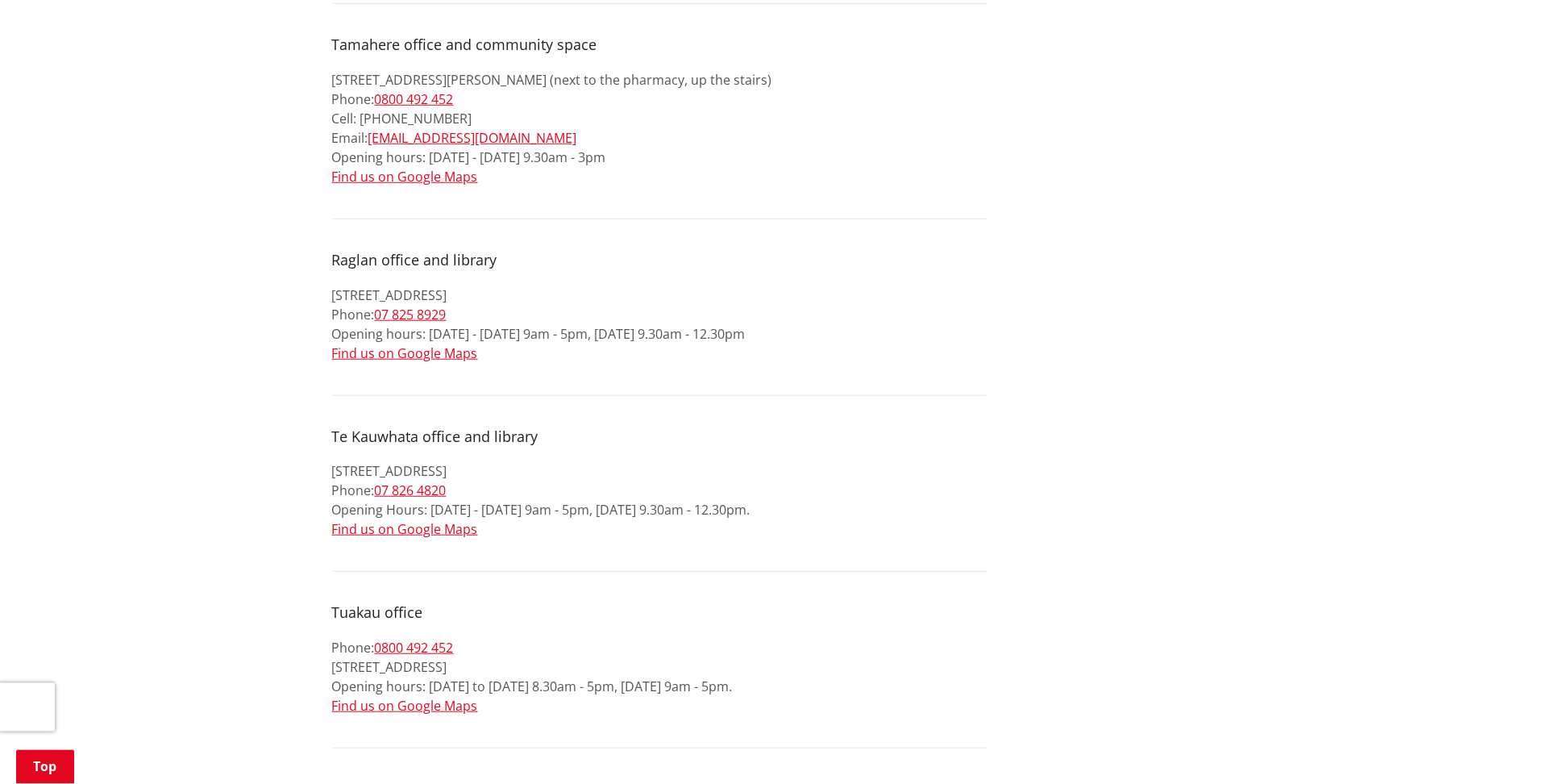
scroll to position [1359, 0]
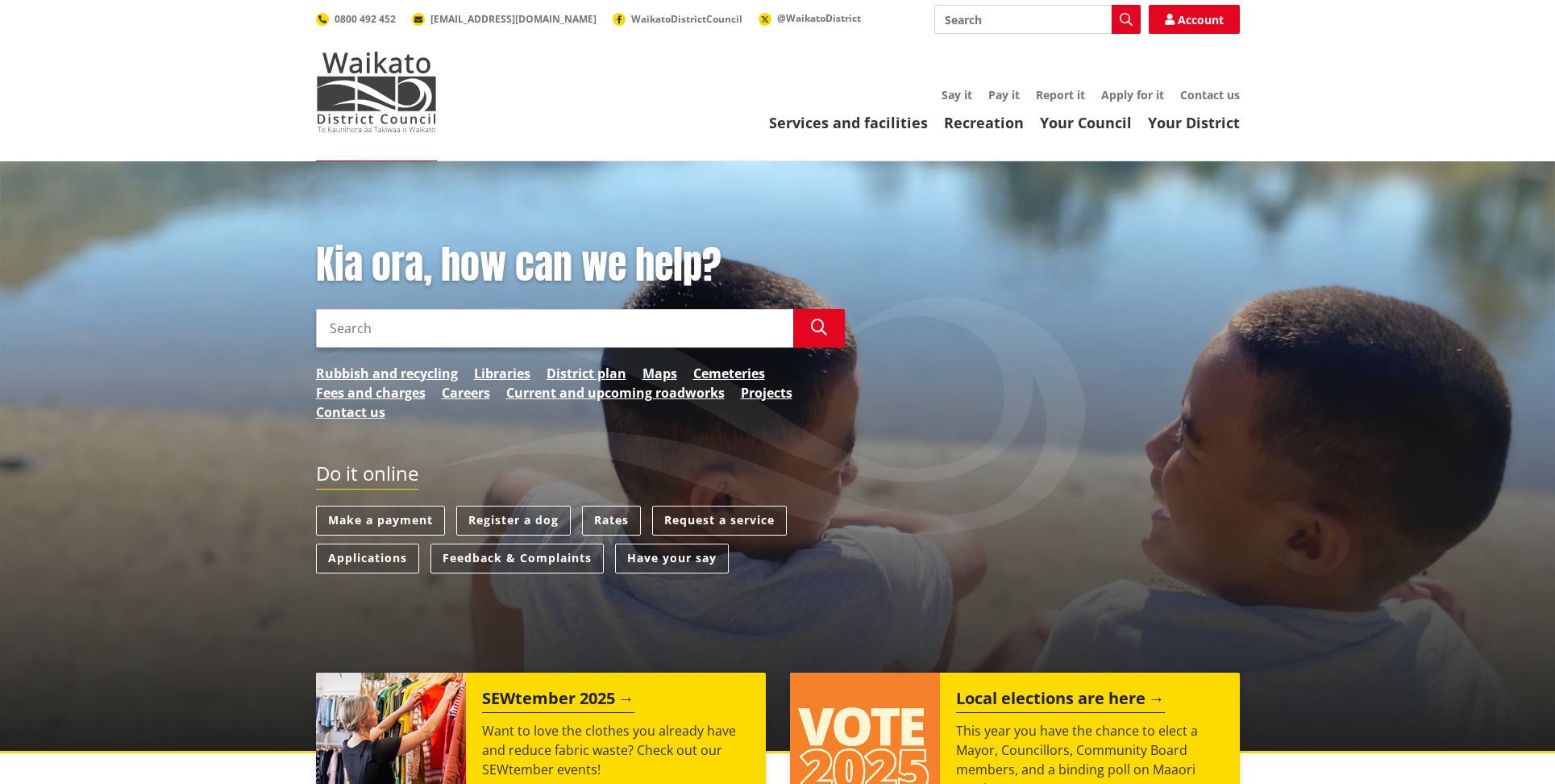
scroll to position [339, 0]
